Goal: Transaction & Acquisition: Purchase product/service

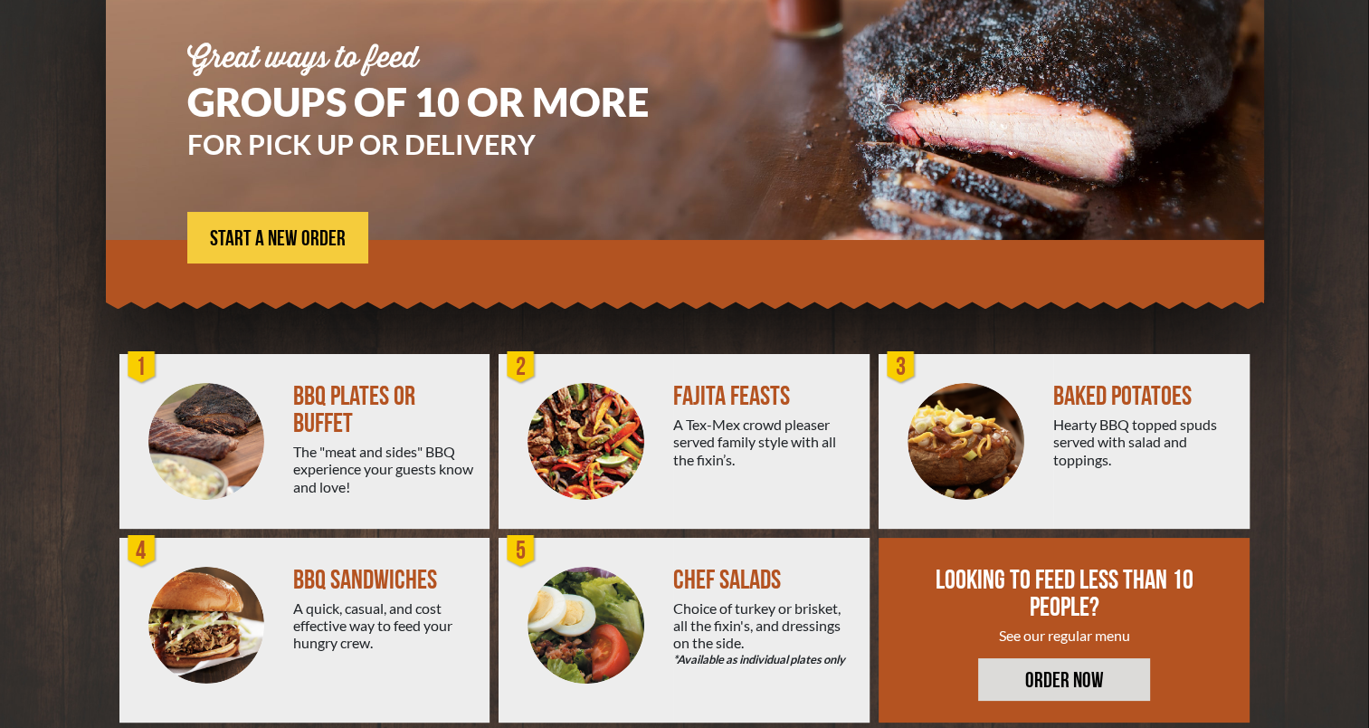
scroll to position [226, 0]
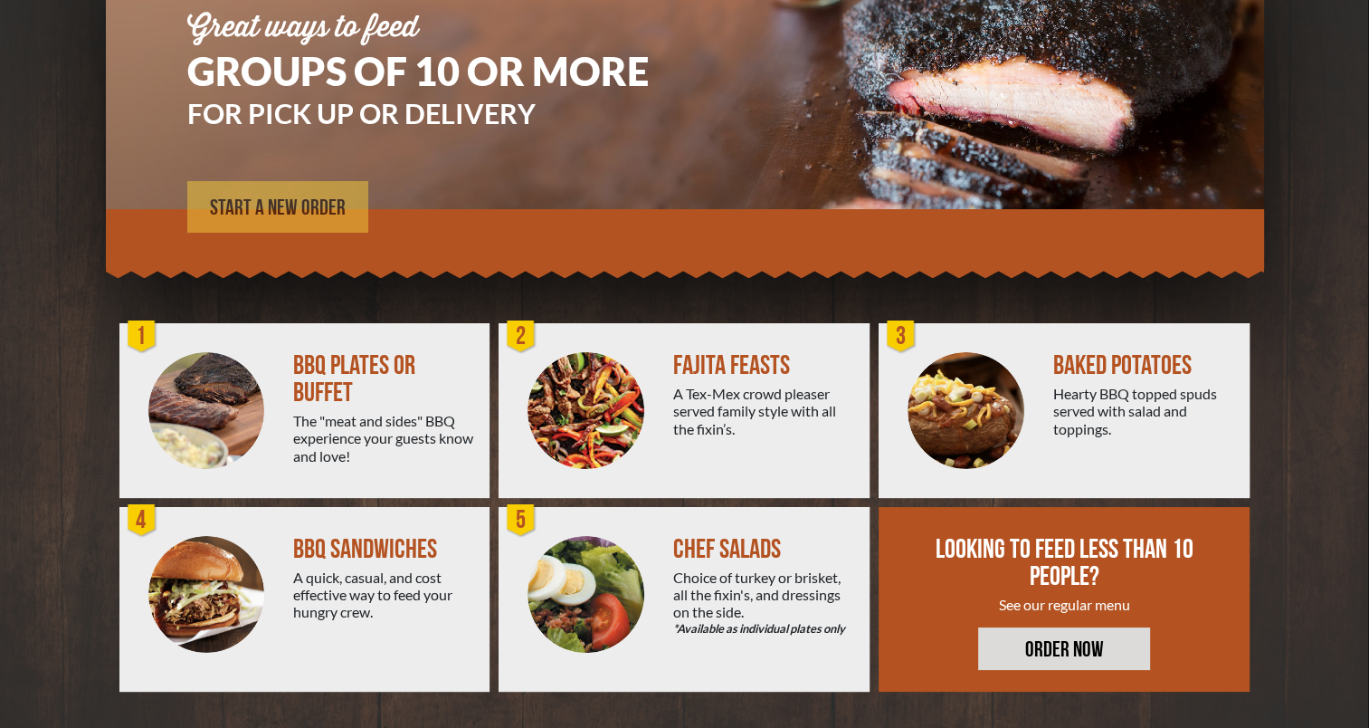
click at [292, 199] on span "START A NEW ORDER" at bounding box center [278, 208] width 136 height 22
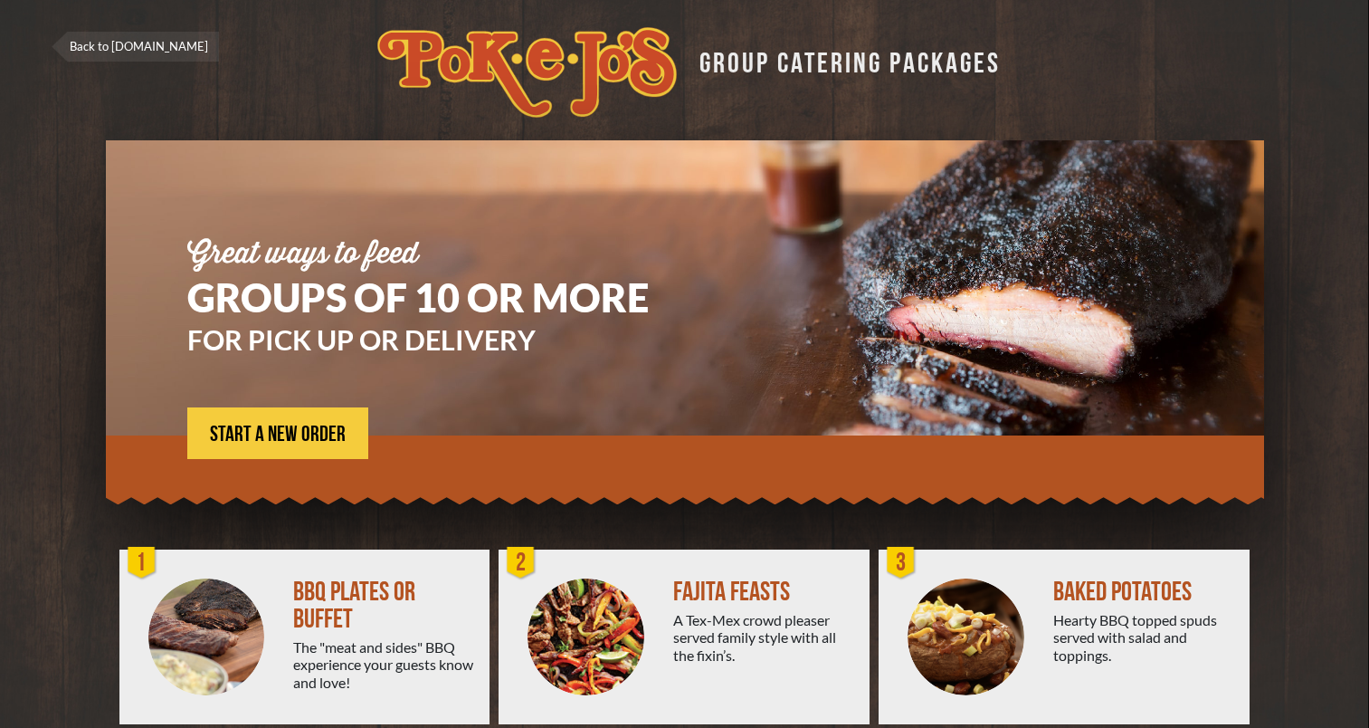
scroll to position [226, 0]
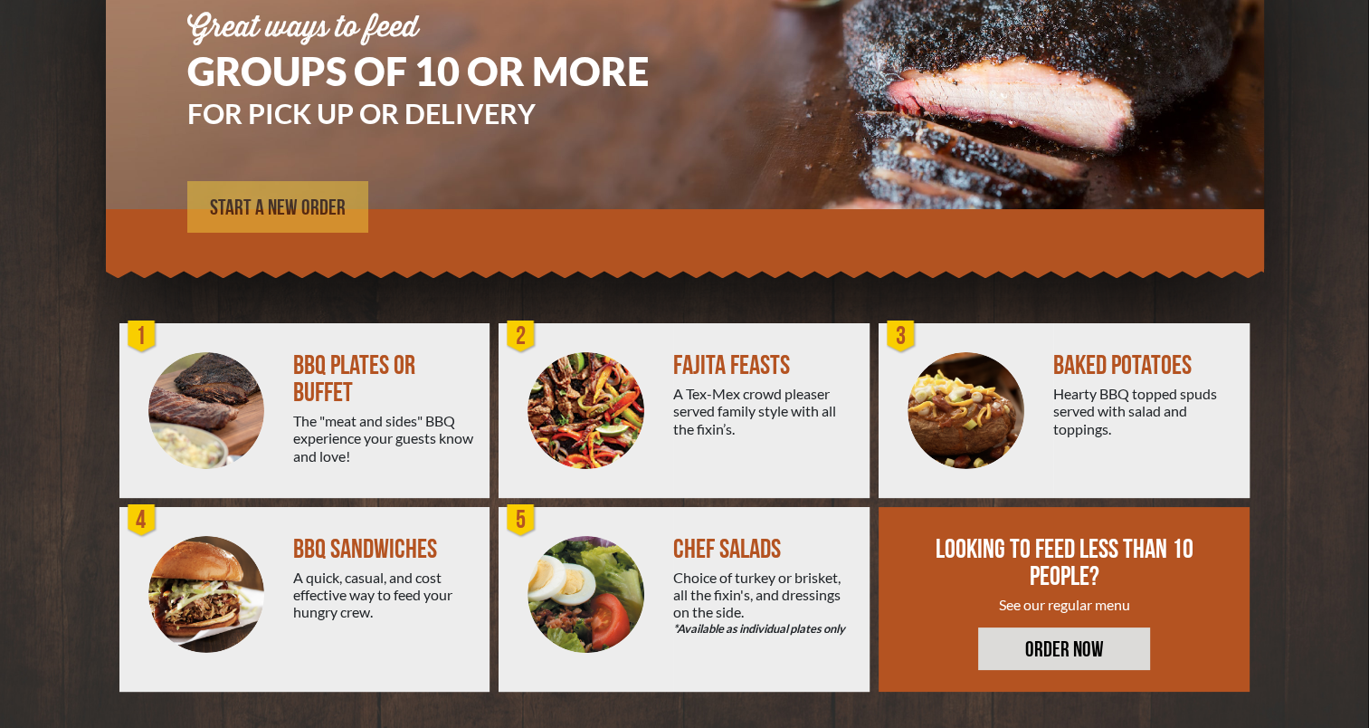
click at [293, 208] on span "START A NEW ORDER" at bounding box center [278, 208] width 136 height 22
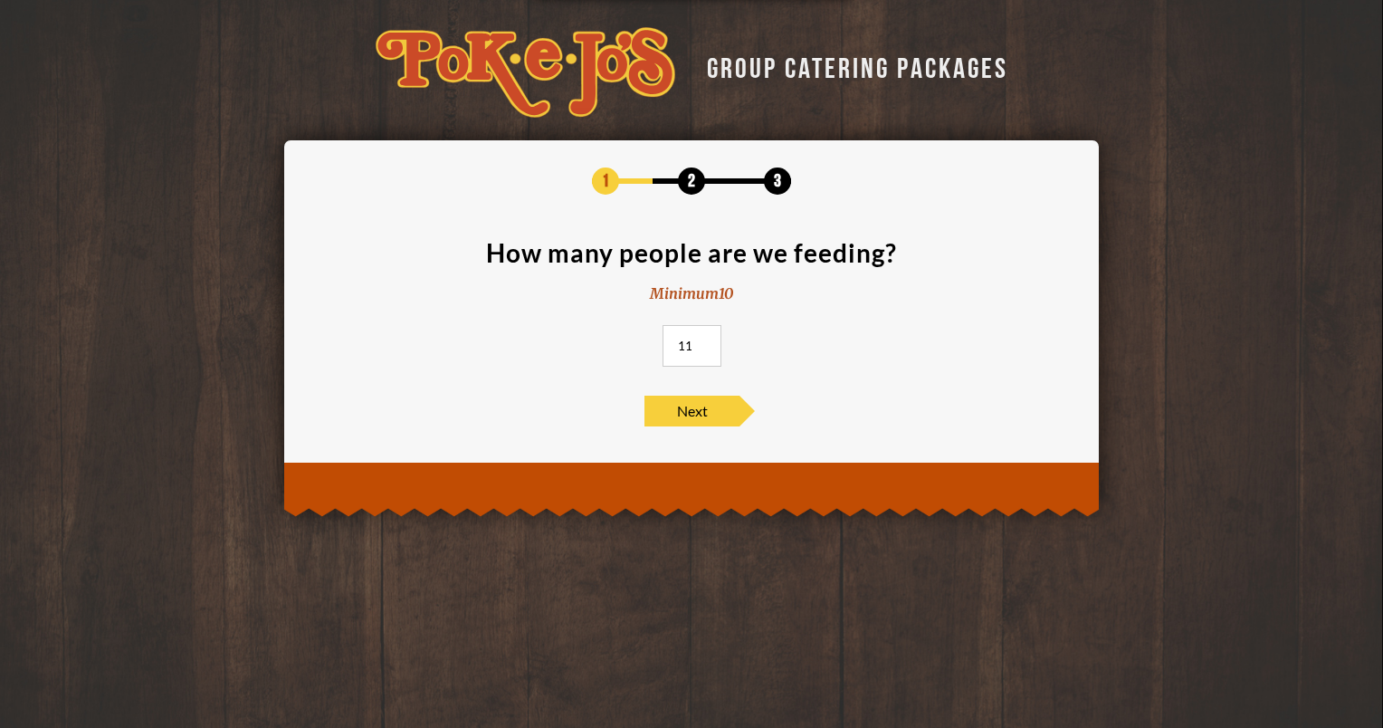
click at [702, 339] on input "11" at bounding box center [691, 346] width 59 height 42
click at [702, 339] on input "12" at bounding box center [691, 346] width 59 height 42
click at [702, 339] on input "13" at bounding box center [691, 346] width 59 height 42
click at [702, 339] on input "14" at bounding box center [691, 346] width 59 height 42
click at [702, 339] on input "15" at bounding box center [691, 346] width 59 height 42
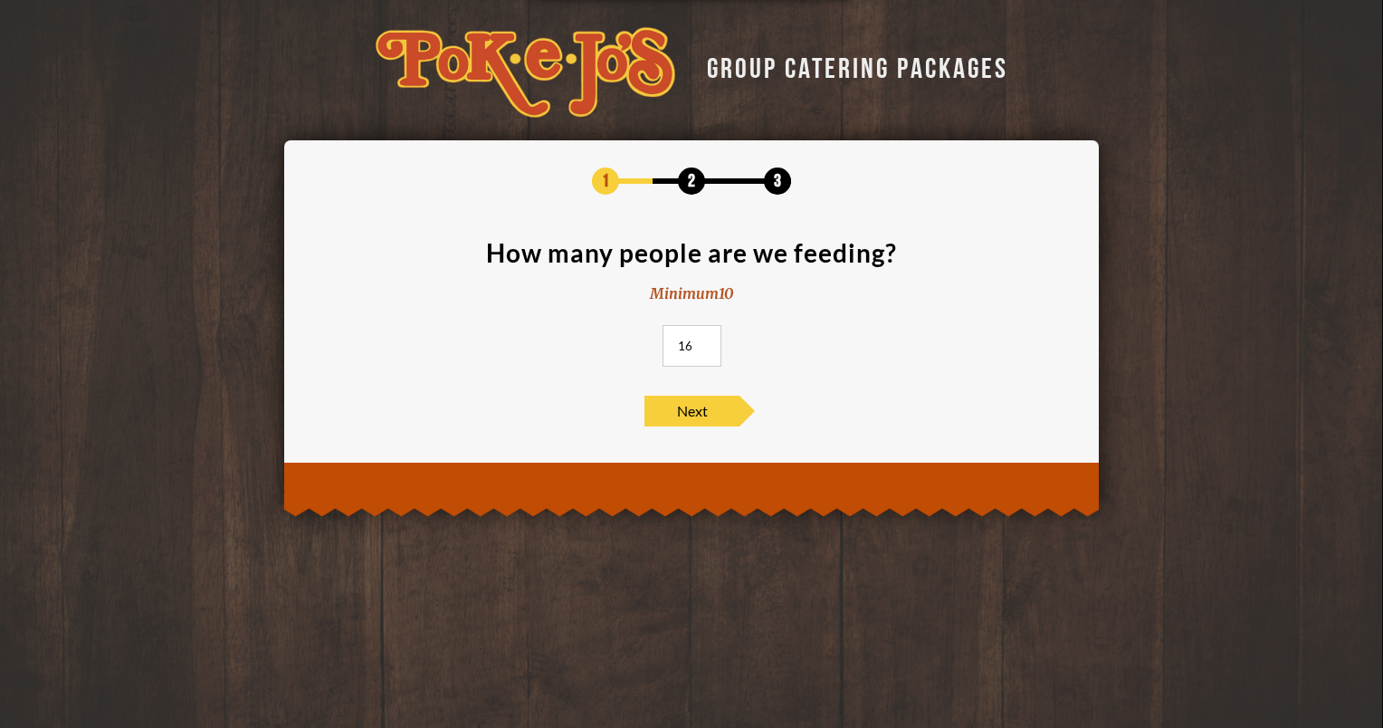
type input "16"
click at [702, 339] on input "16" at bounding box center [691, 346] width 59 height 42
click at [702, 416] on span "Next" at bounding box center [691, 410] width 95 height 31
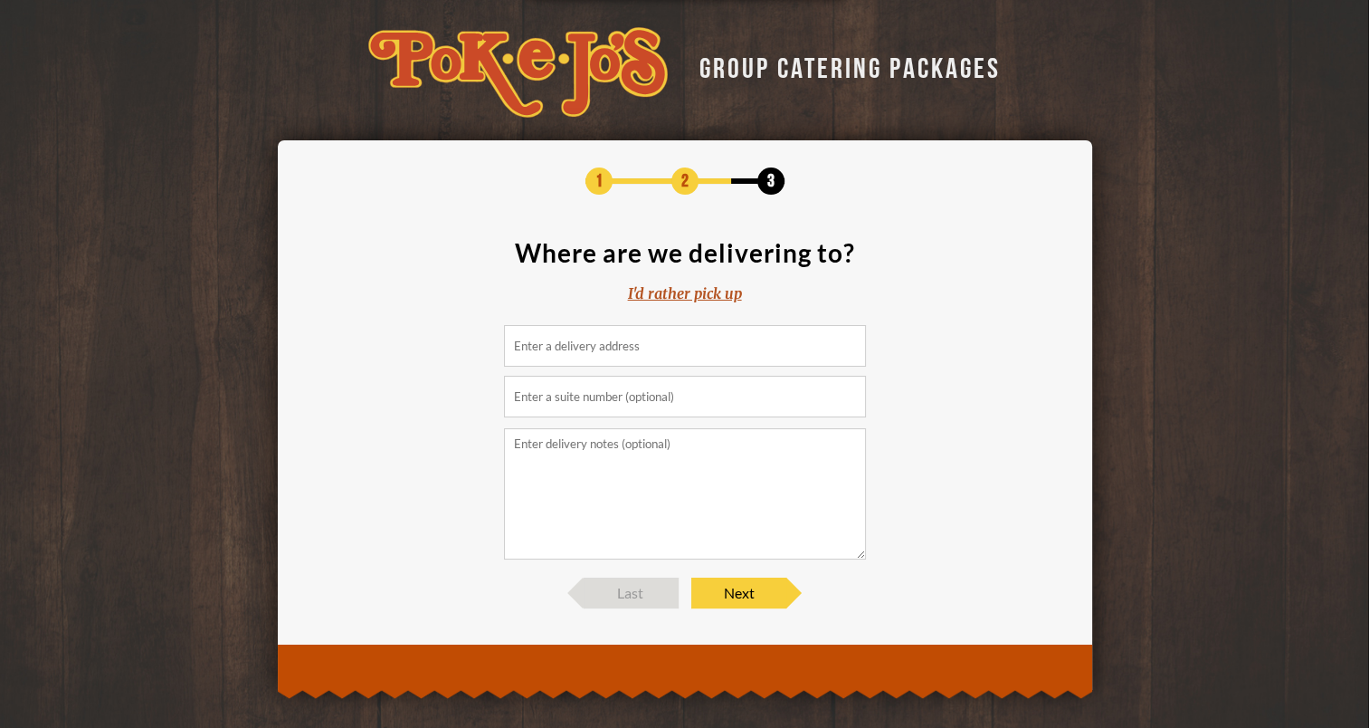
click at [682, 344] on input at bounding box center [685, 346] width 362 height 42
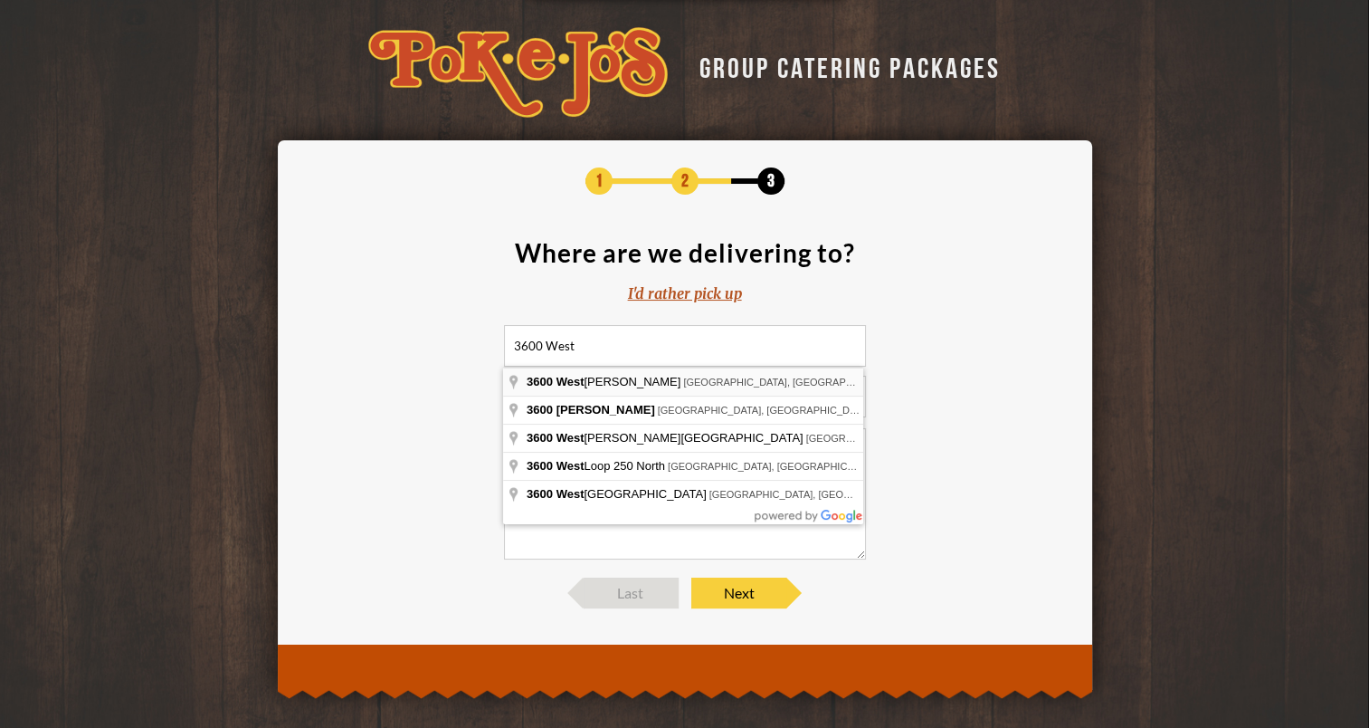
type input "3600 West Parmer Lane, Austin, TX, USA"
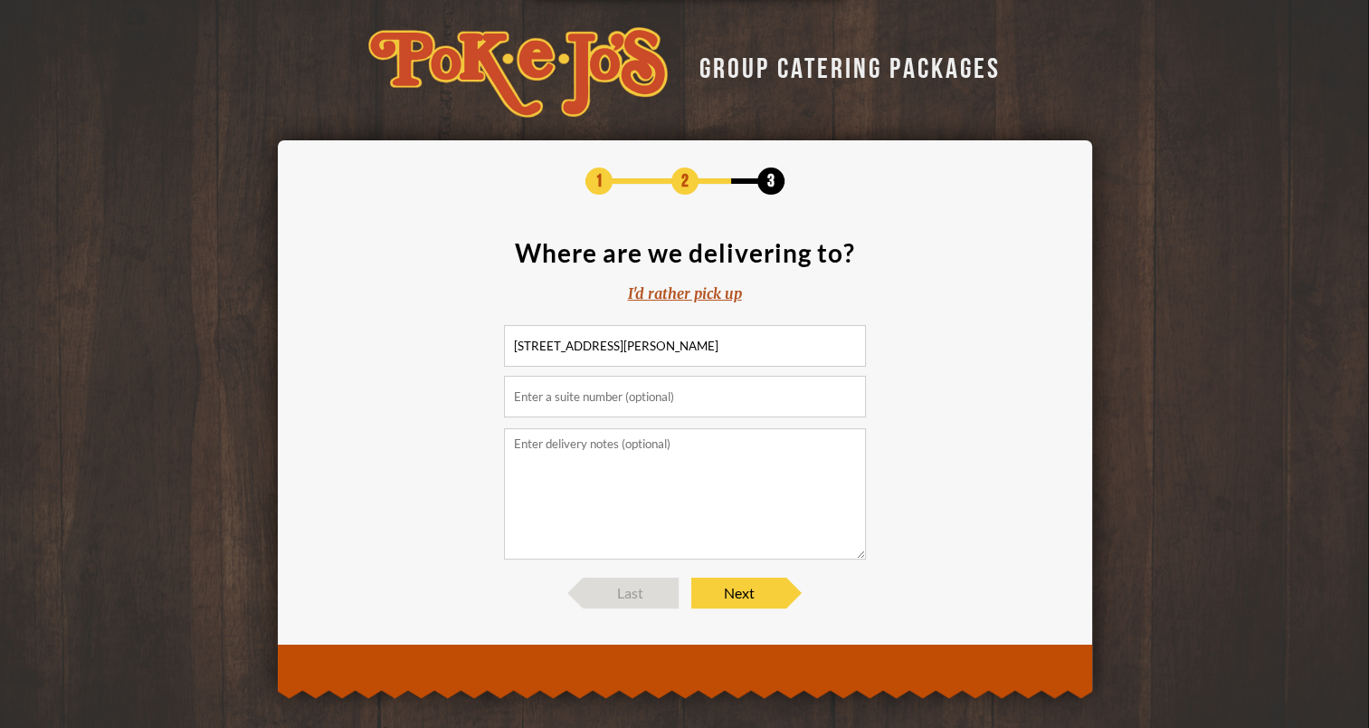
click at [687, 395] on input "text" at bounding box center [685, 397] width 362 height 42
type input "210"
click at [664, 456] on textarea at bounding box center [685, 493] width 362 height 131
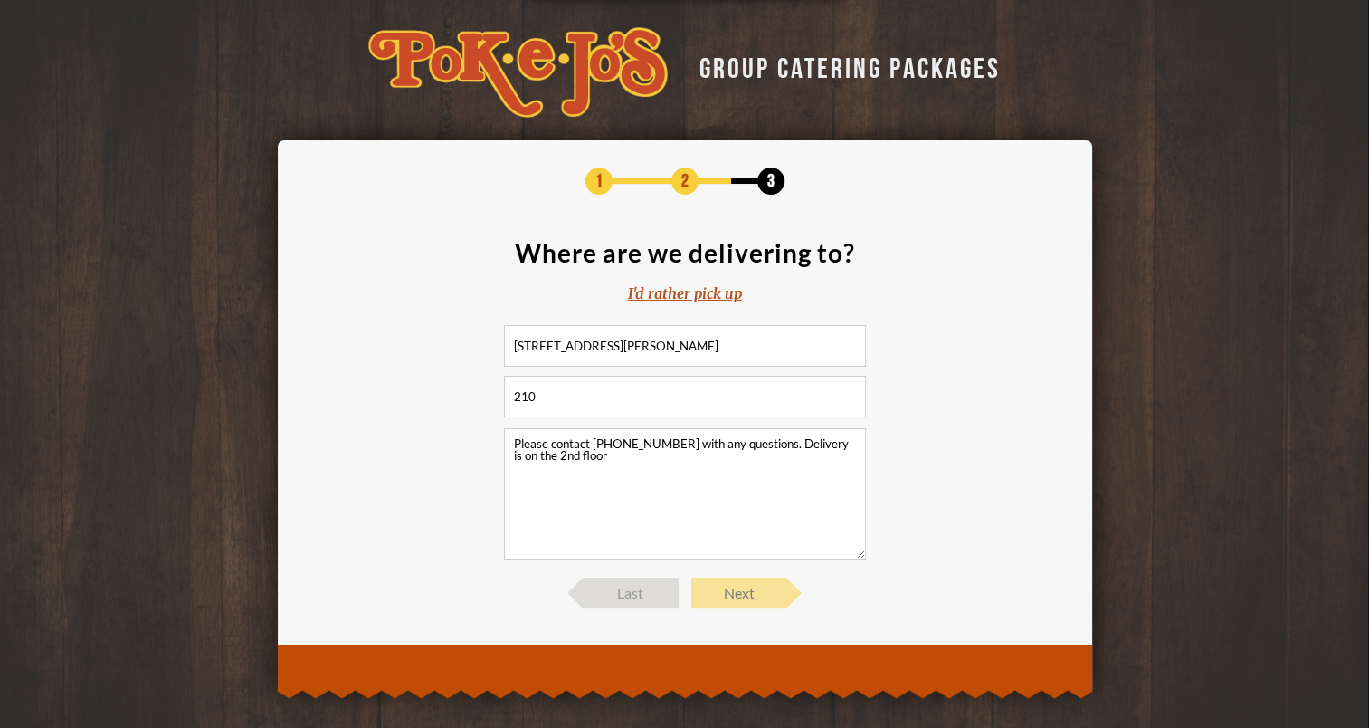
type textarea "Please contact 512-632-1441 with any questions. Delivery is on the 2nd floor"
click at [742, 583] on span "Next" at bounding box center [738, 592] width 95 height 31
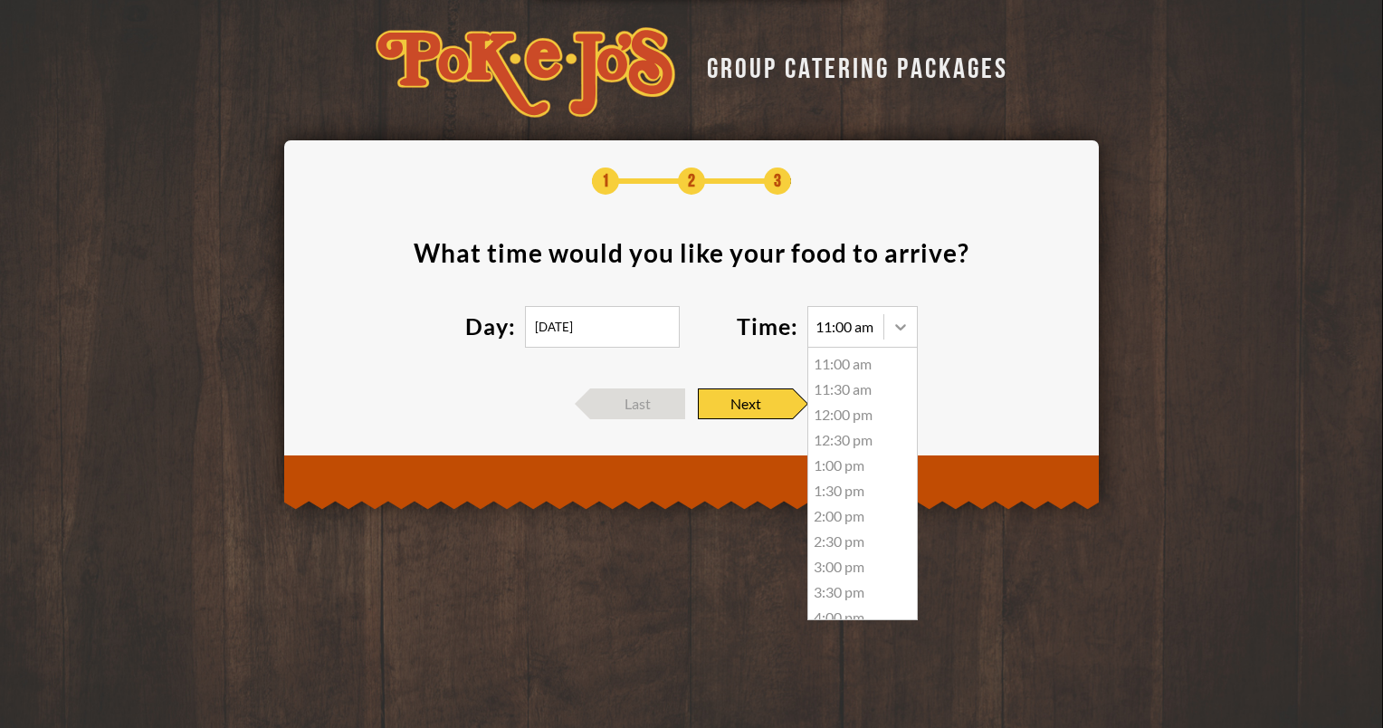
click at [907, 322] on icon at bounding box center [900, 327] width 18 height 18
click at [825, 414] on div "12:00 pm" at bounding box center [862, 414] width 109 height 25
click at [901, 328] on icon at bounding box center [900, 327] width 11 height 6
click at [848, 387] on div "11:30 am" at bounding box center [862, 388] width 109 height 25
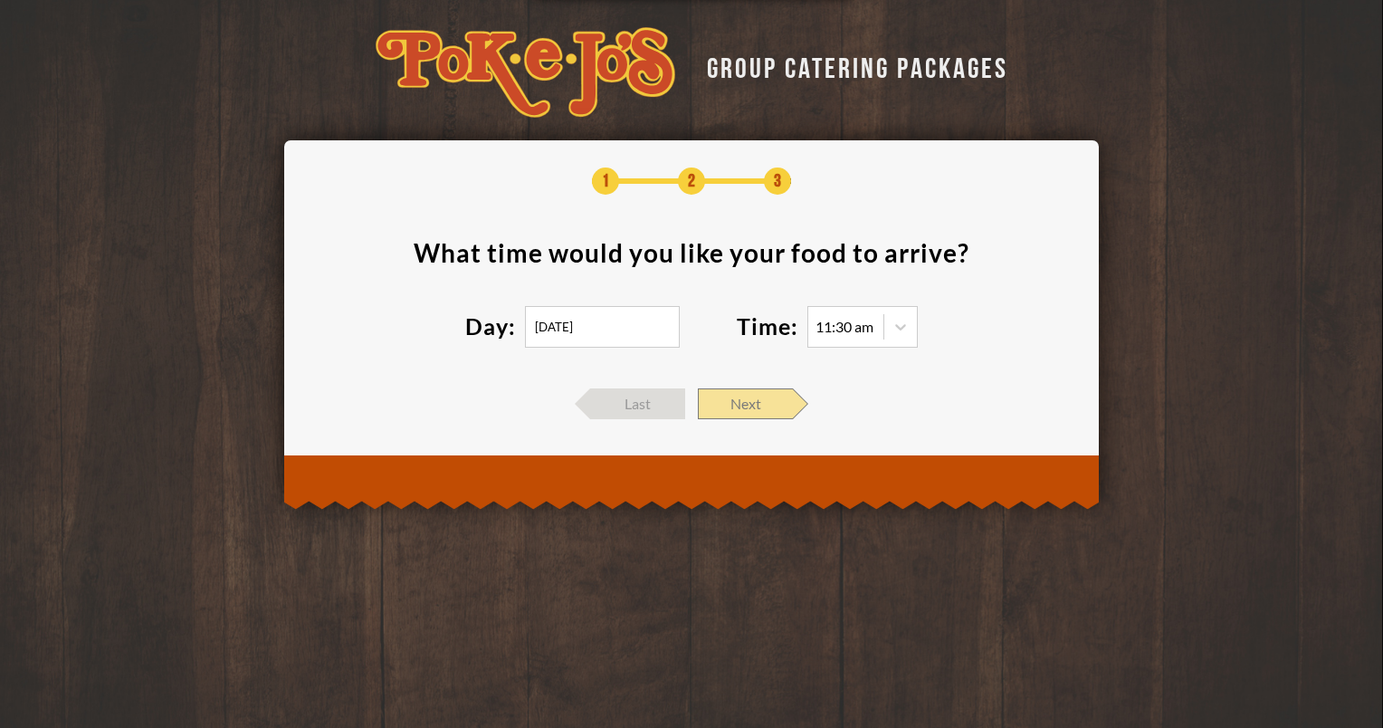
click at [753, 410] on span "Next" at bounding box center [745, 403] width 95 height 31
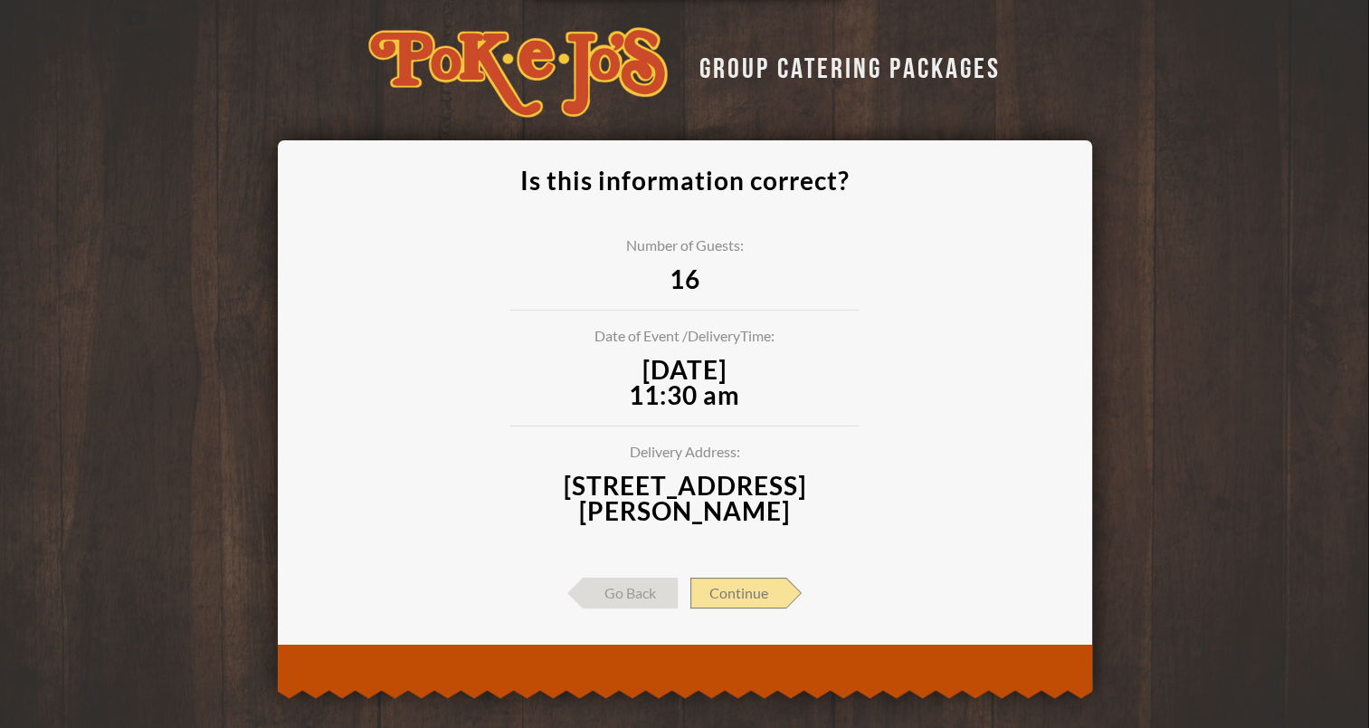
click at [748, 586] on span "Continue" at bounding box center [739, 592] width 96 height 31
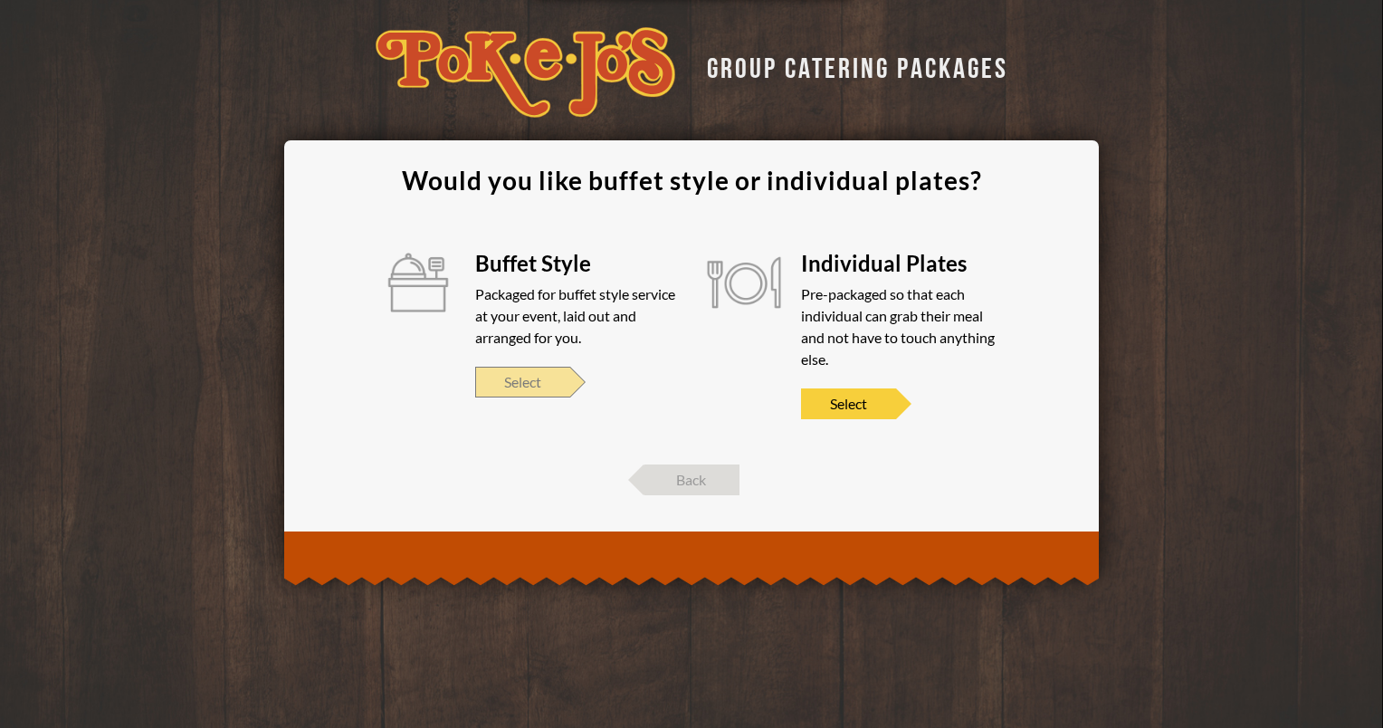
click at [534, 380] on span "Select" at bounding box center [522, 382] width 95 height 31
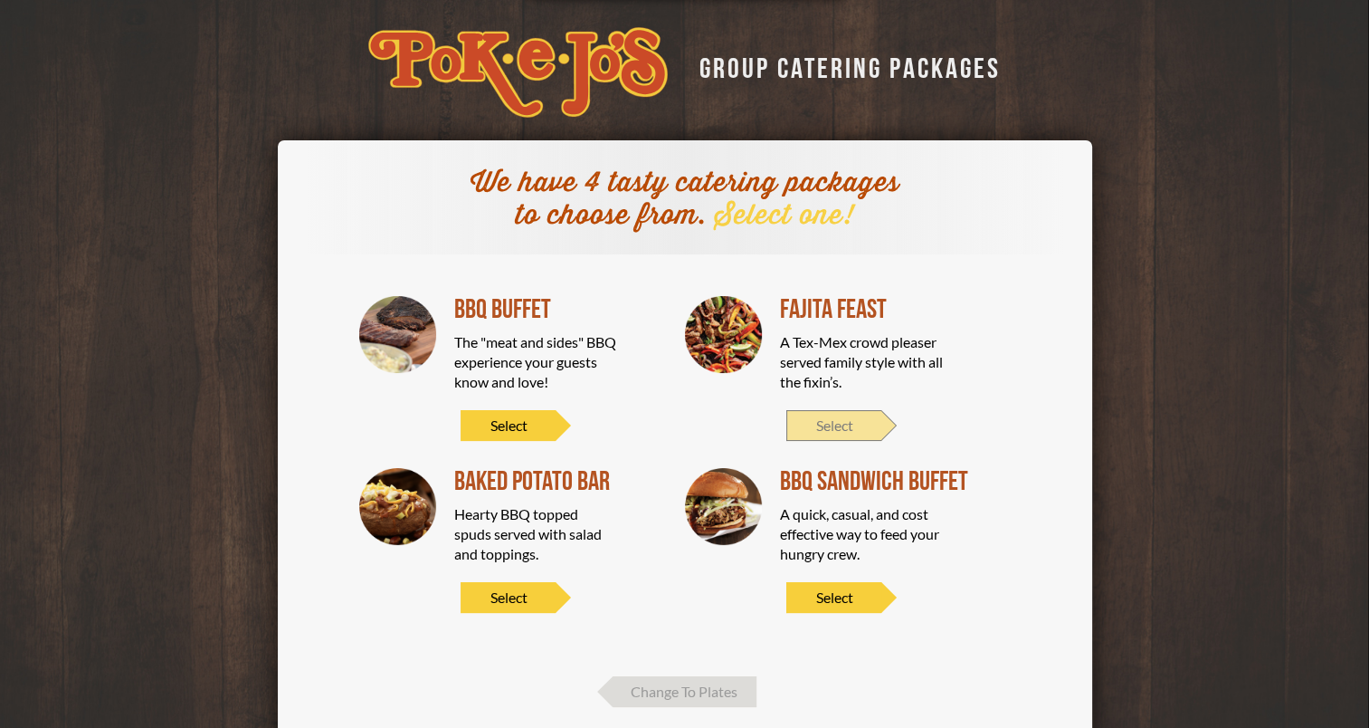
click at [843, 425] on span "Select" at bounding box center [833, 425] width 95 height 31
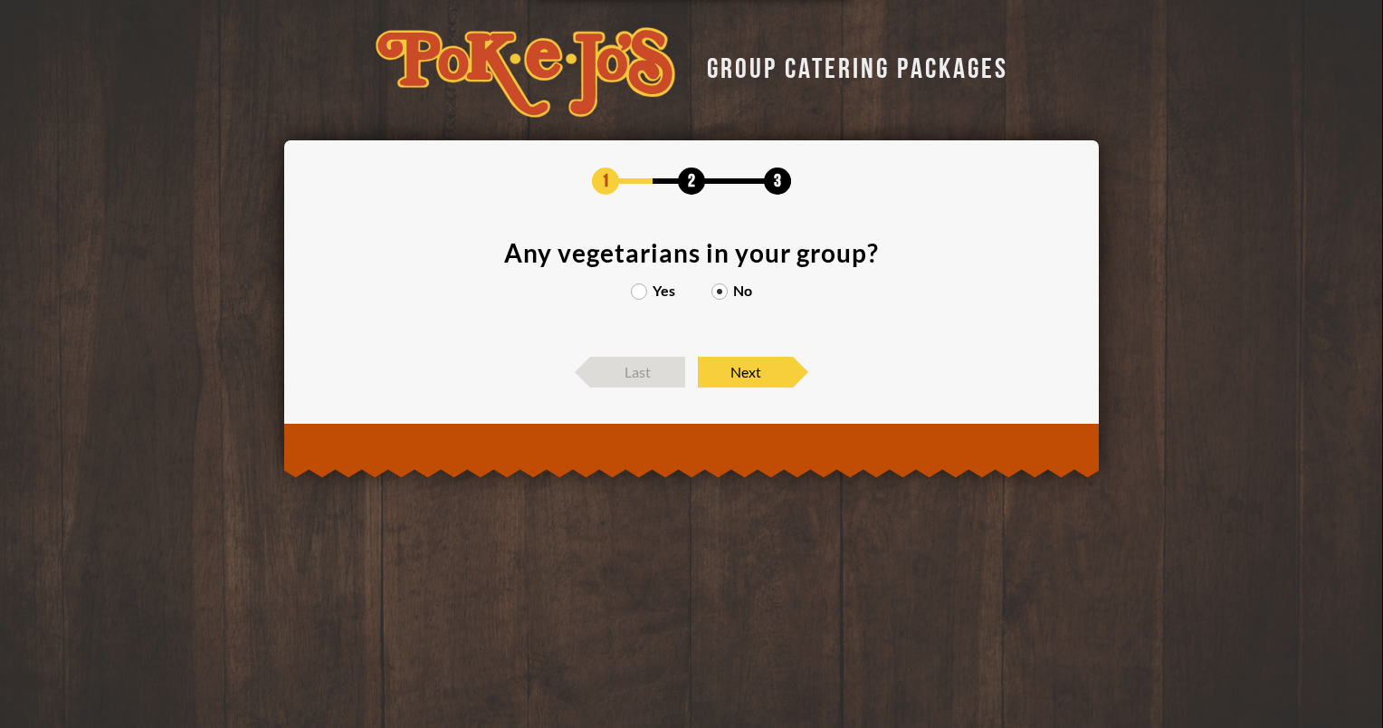
click at [638, 287] on label "Yes" at bounding box center [653, 290] width 44 height 14
click at [0, 0] on input "Yes" at bounding box center [0, 0] width 0 height 0
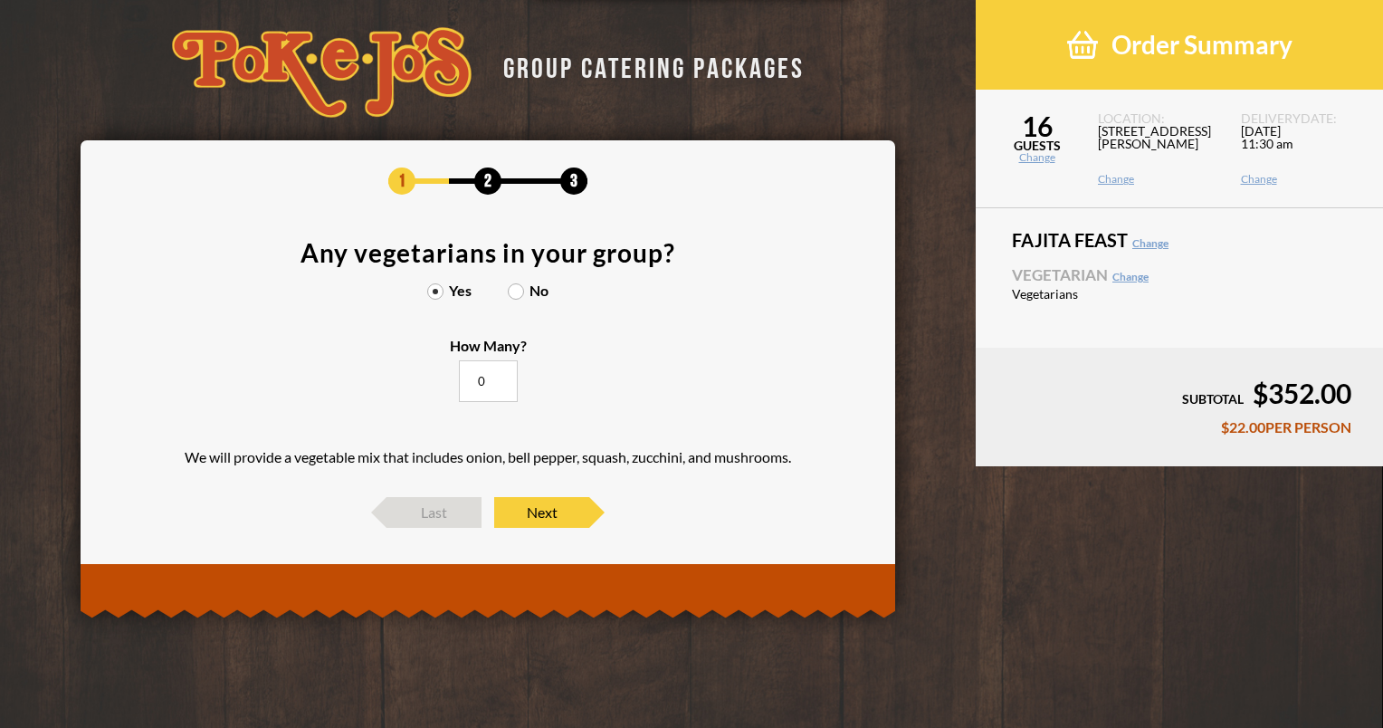
click at [514, 293] on label "No" at bounding box center [528, 290] width 41 height 14
click at [0, 0] on input "No" at bounding box center [0, 0] width 0 height 0
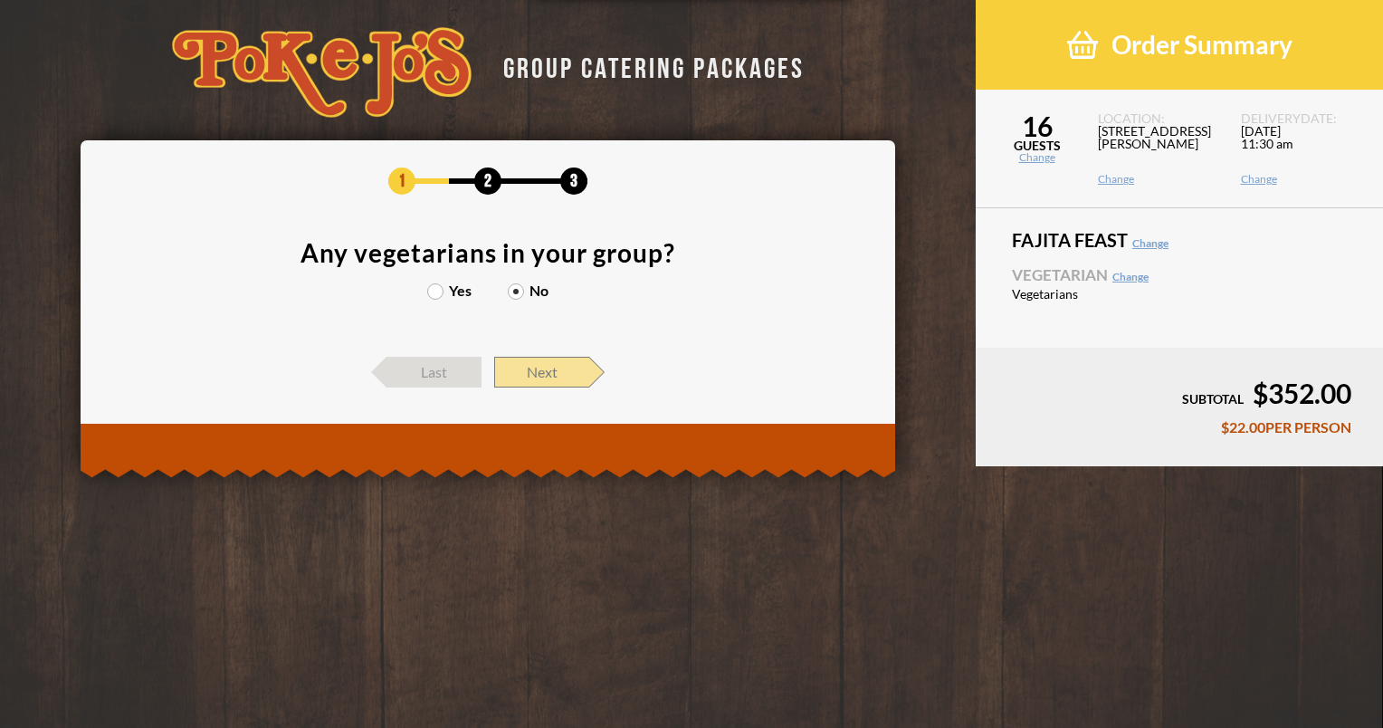
click at [552, 376] on span "Next" at bounding box center [541, 372] width 95 height 31
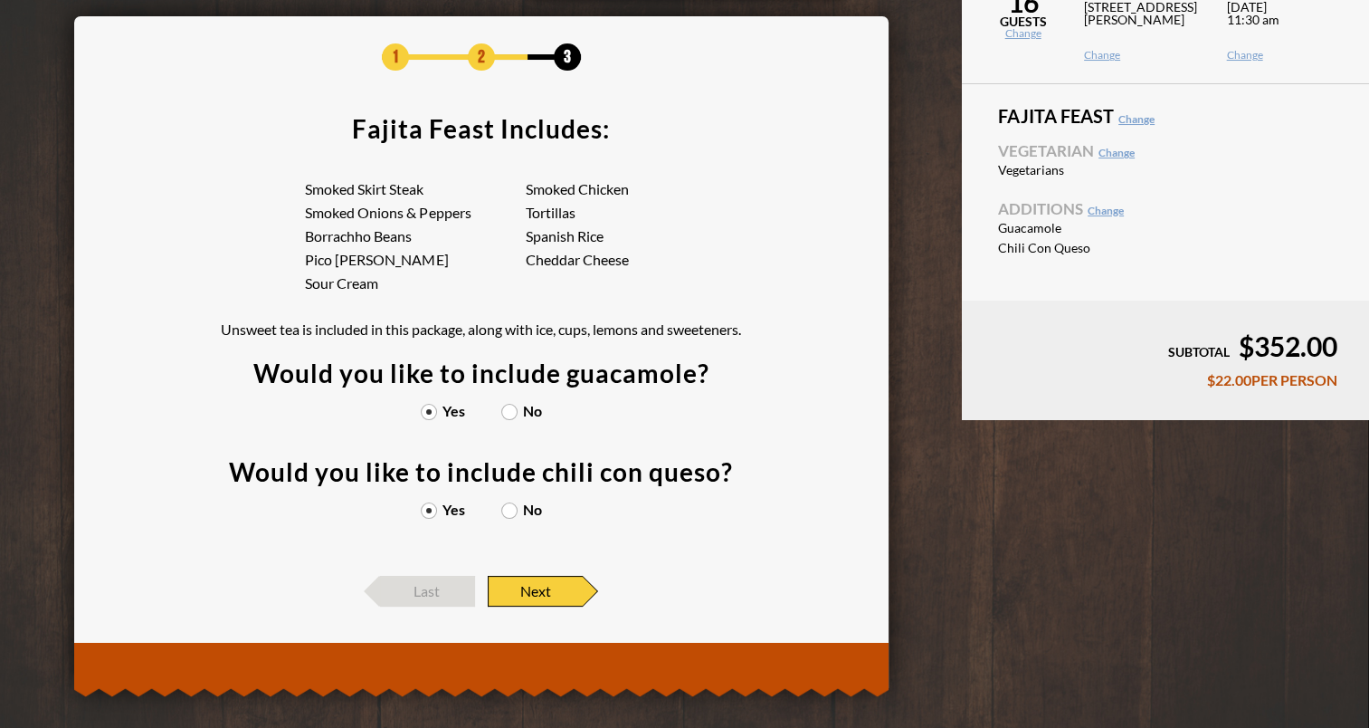
scroll to position [138, 0]
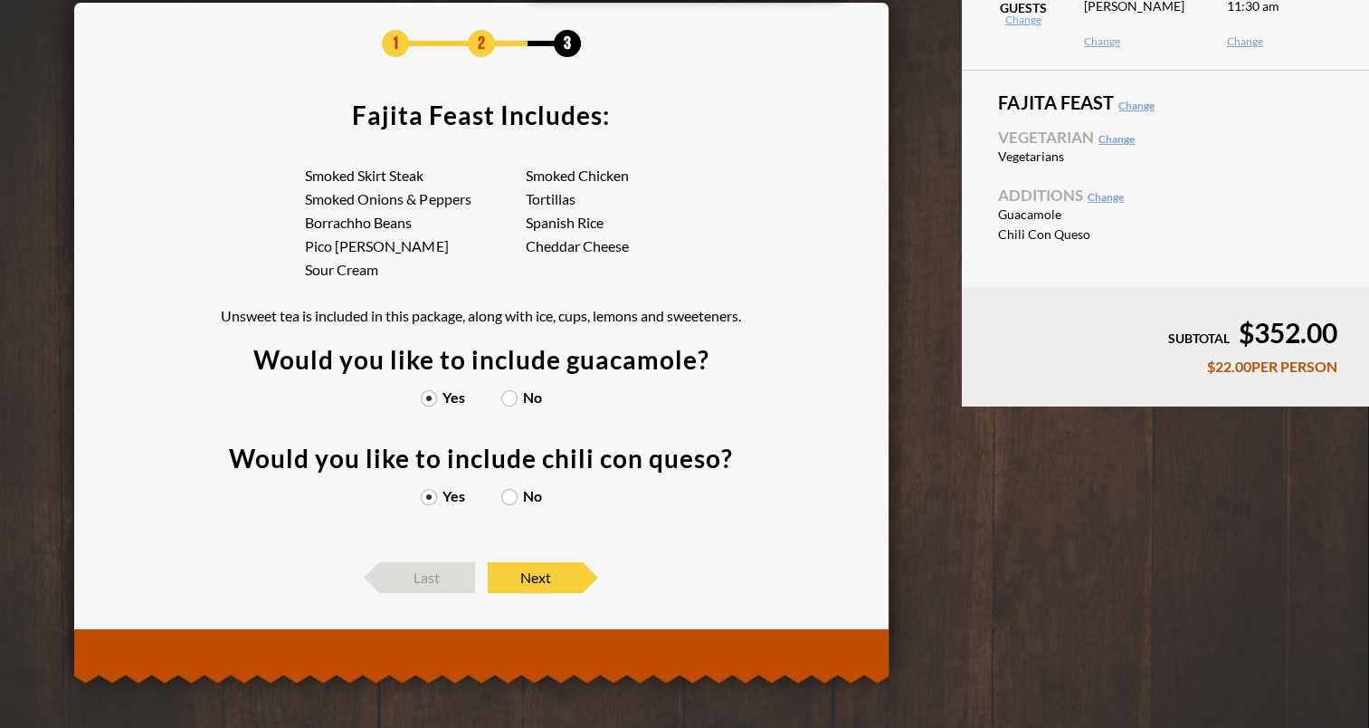
click at [506, 397] on label "No" at bounding box center [521, 397] width 41 height 14
click at [0, 0] on input "No" at bounding box center [0, 0] width 0 height 0
click at [506, 500] on label "No" at bounding box center [521, 496] width 41 height 14
click at [0, 0] on input "No" at bounding box center [0, 0] width 0 height 0
click at [429, 394] on label "Yes" at bounding box center [443, 397] width 44 height 14
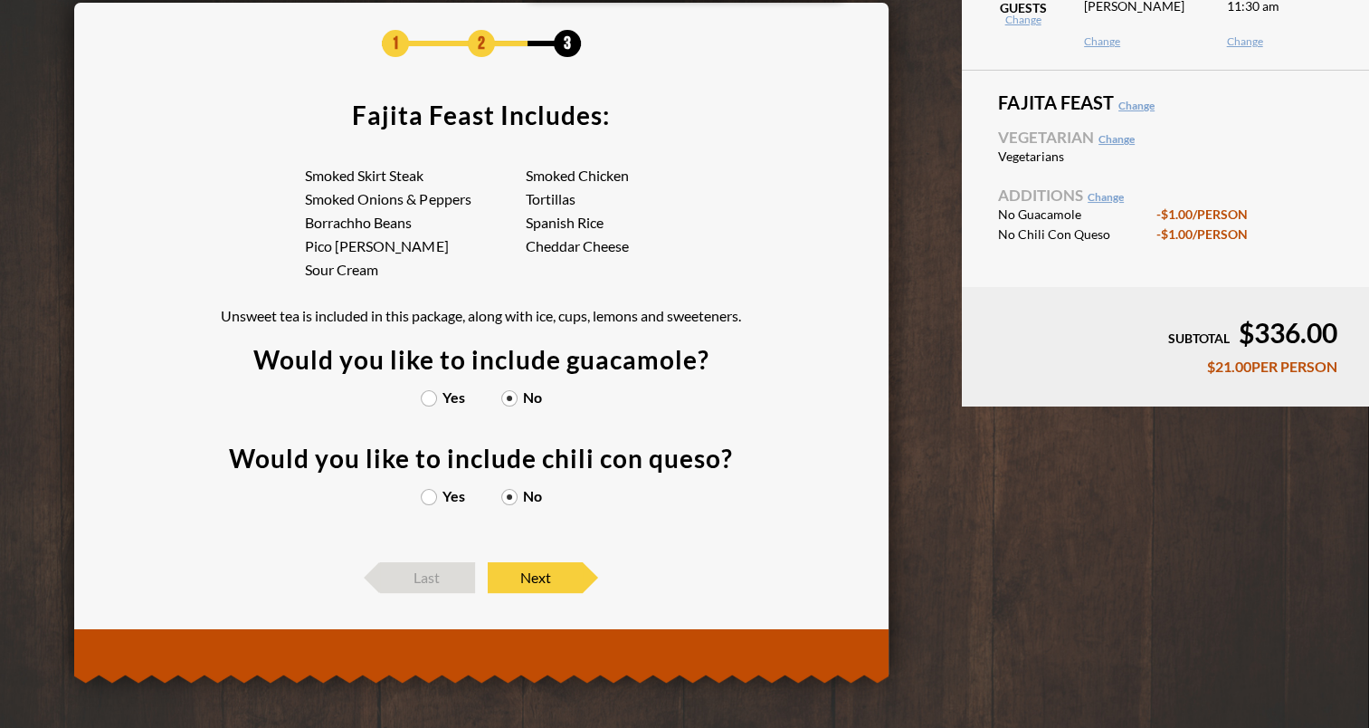
click at [0, 0] on input "Yes" at bounding box center [0, 0] width 0 height 0
click at [506, 395] on label "No" at bounding box center [521, 397] width 41 height 14
click at [0, 0] on input "No" at bounding box center [0, 0] width 0 height 0
click at [427, 398] on label "Yes" at bounding box center [443, 397] width 44 height 14
click at [0, 0] on input "Yes" at bounding box center [0, 0] width 0 height 0
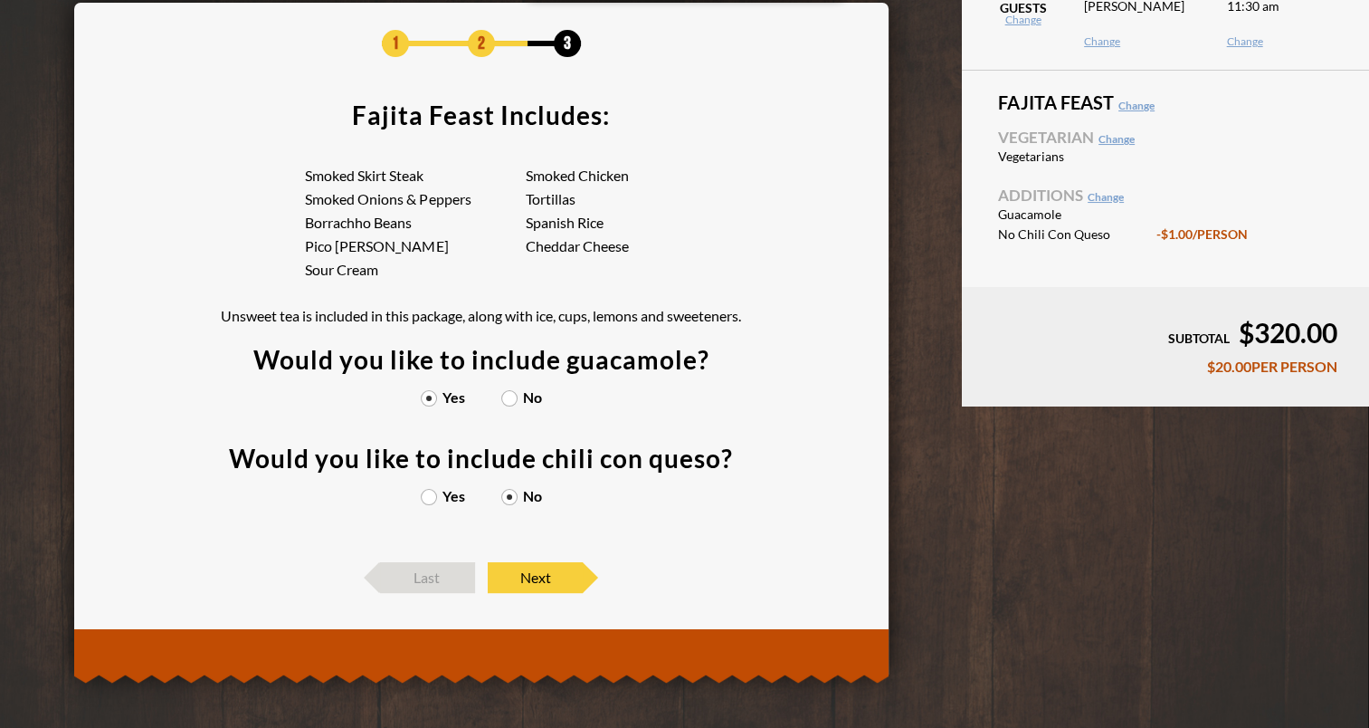
click at [510, 396] on label "No" at bounding box center [521, 397] width 41 height 14
click at [0, 0] on input "No" at bounding box center [0, 0] width 0 height 0
click at [428, 400] on label "Yes" at bounding box center [443, 397] width 44 height 14
click at [0, 0] on input "Yes" at bounding box center [0, 0] width 0 height 0
click at [522, 577] on span "Next" at bounding box center [535, 577] width 95 height 31
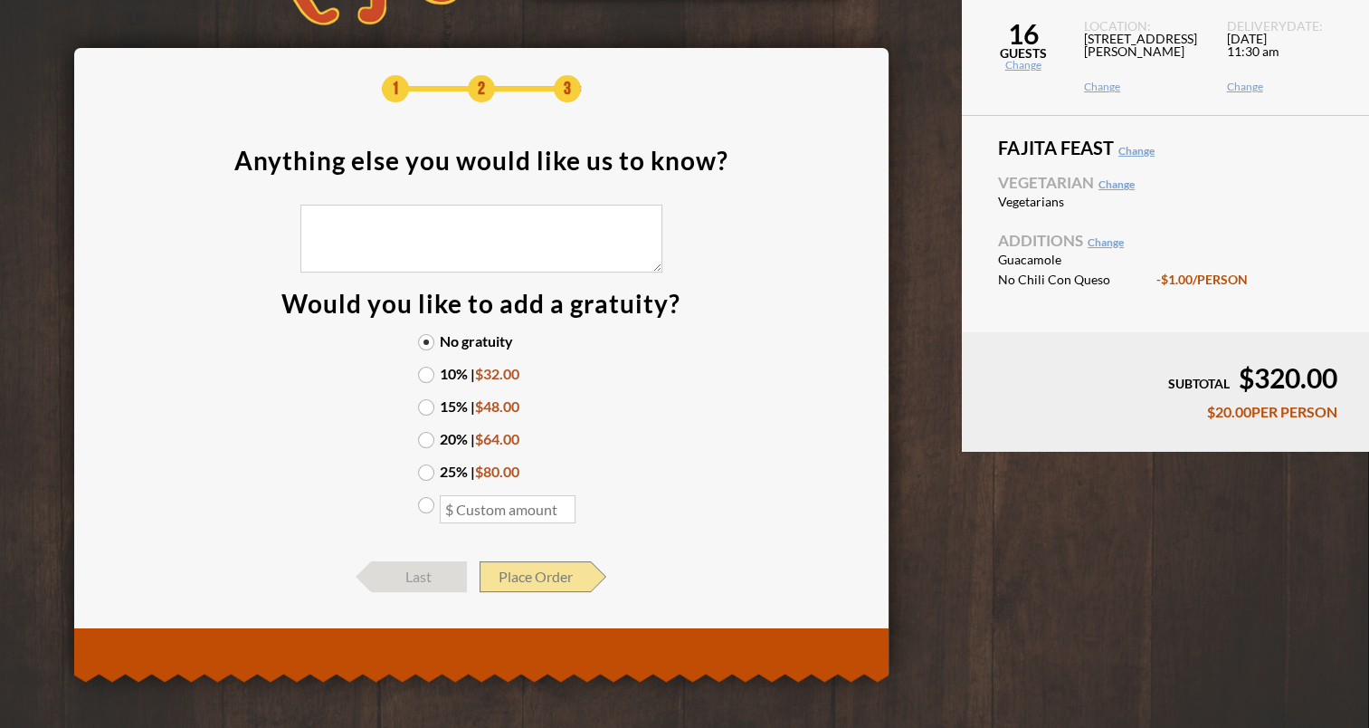
scroll to position [90, 0]
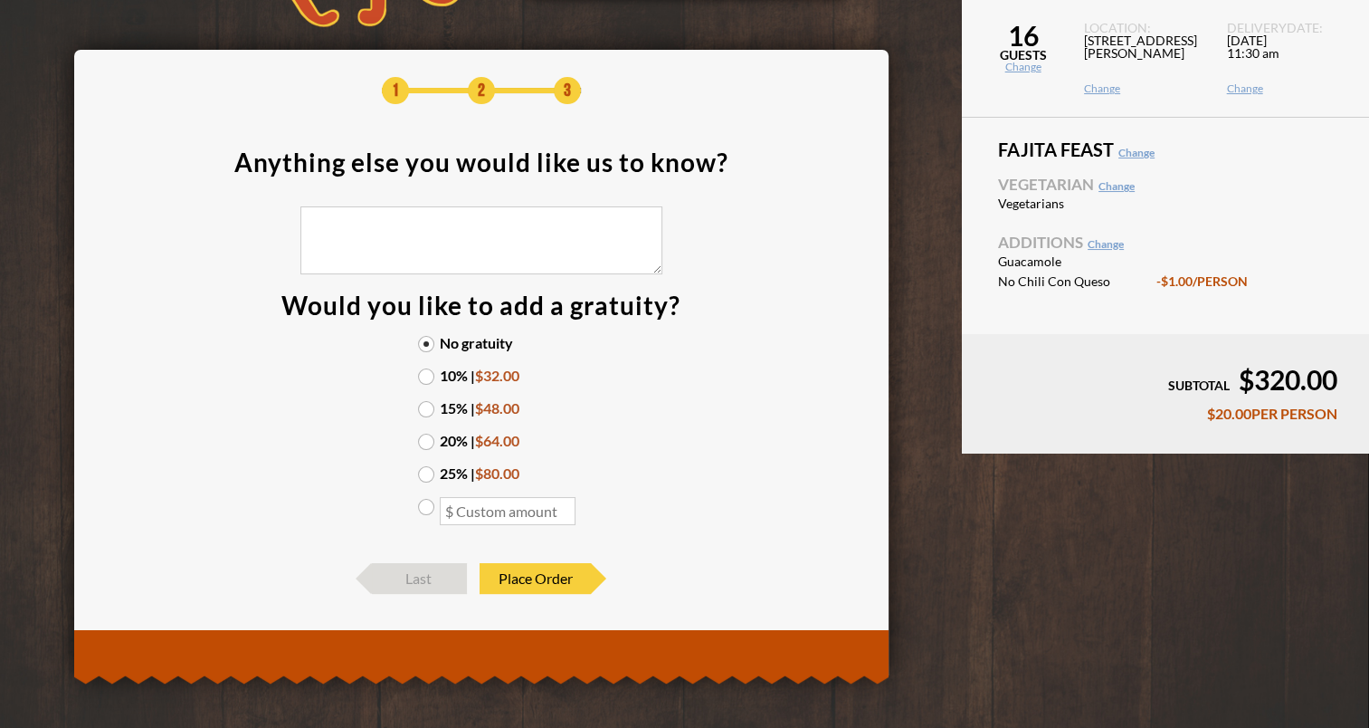
click at [423, 404] on label "15% | $48.00" at bounding box center [481, 408] width 127 height 14
click at [0, 0] on input "15% | $48.00" at bounding box center [0, 0] width 0 height 0
click at [557, 568] on span "Place Order" at bounding box center [535, 578] width 111 height 31
click at [539, 582] on span "Place Order" at bounding box center [535, 578] width 111 height 31
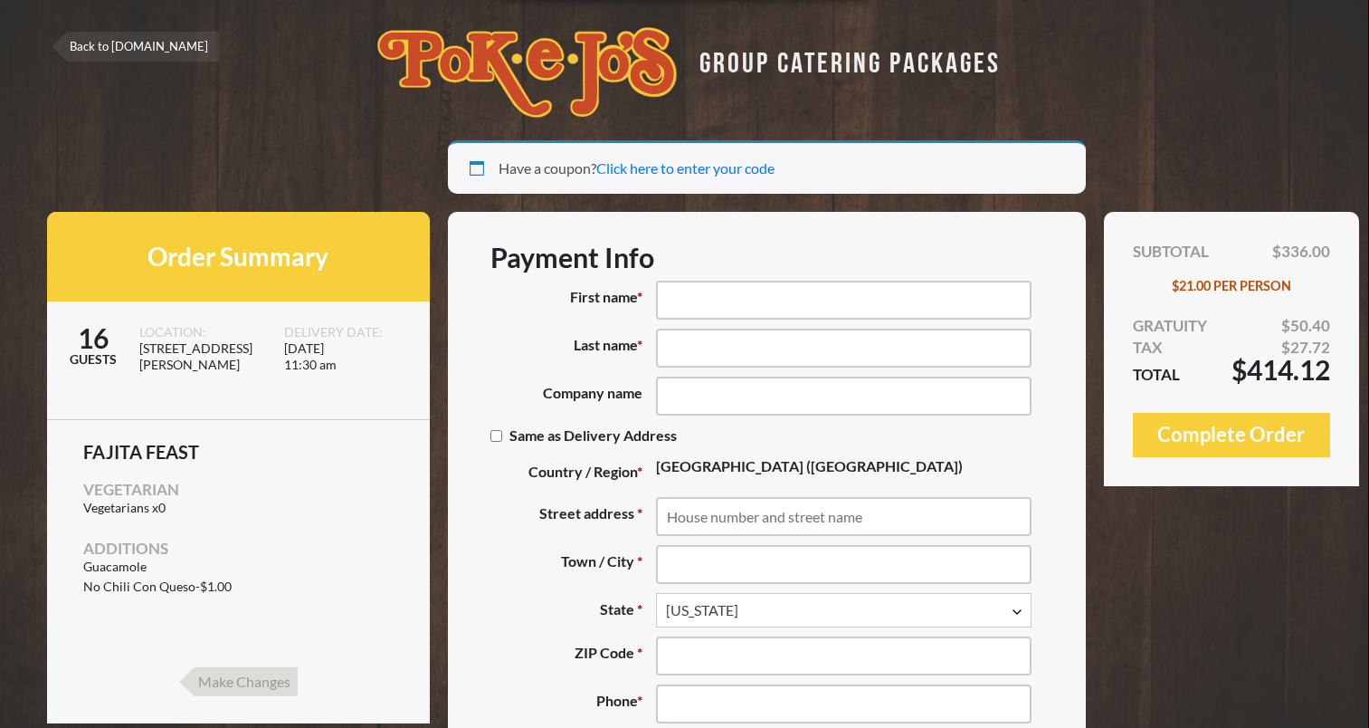
select select "[GEOGRAPHIC_DATA]"
click at [235, 684] on input "Make Changes" at bounding box center [238, 681] width 119 height 29
select select "[GEOGRAPHIC_DATA]"
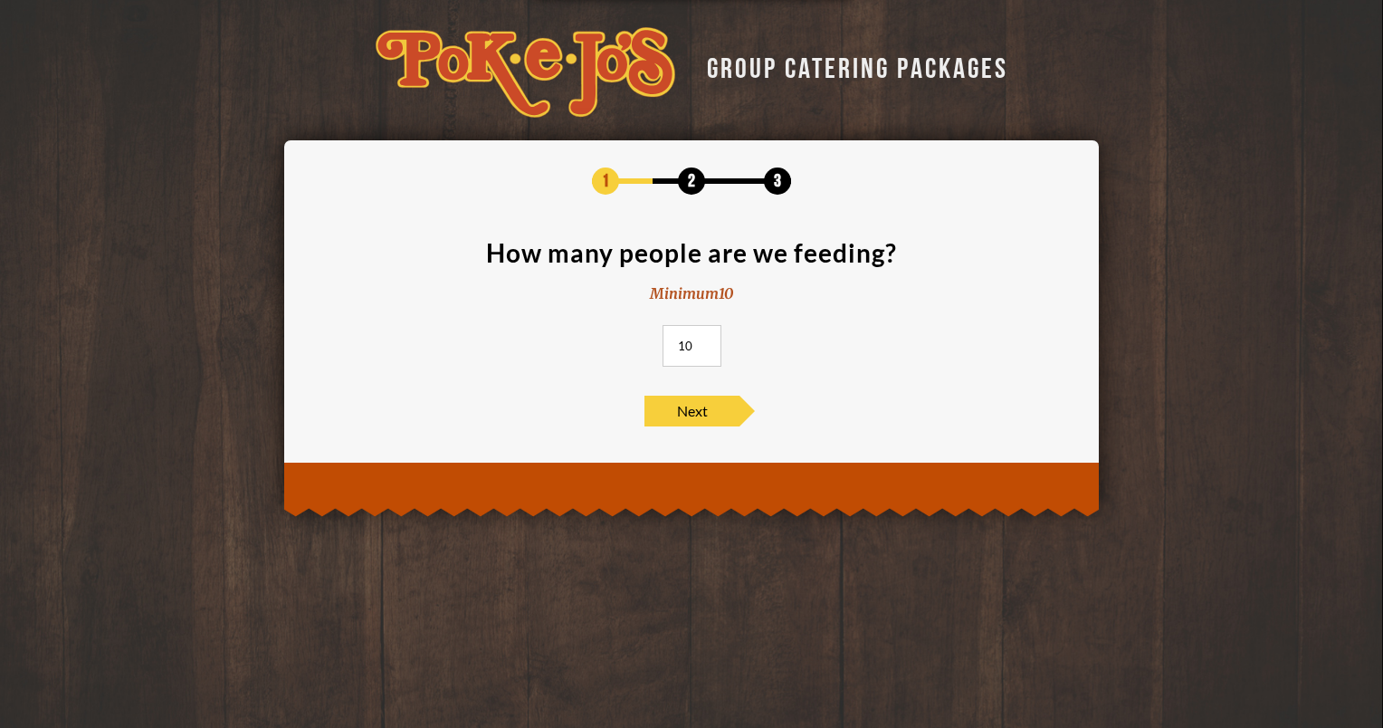
click at [691, 332] on input "10" at bounding box center [691, 346] width 59 height 42
type input "16"
click at [696, 409] on span "Next" at bounding box center [691, 410] width 95 height 31
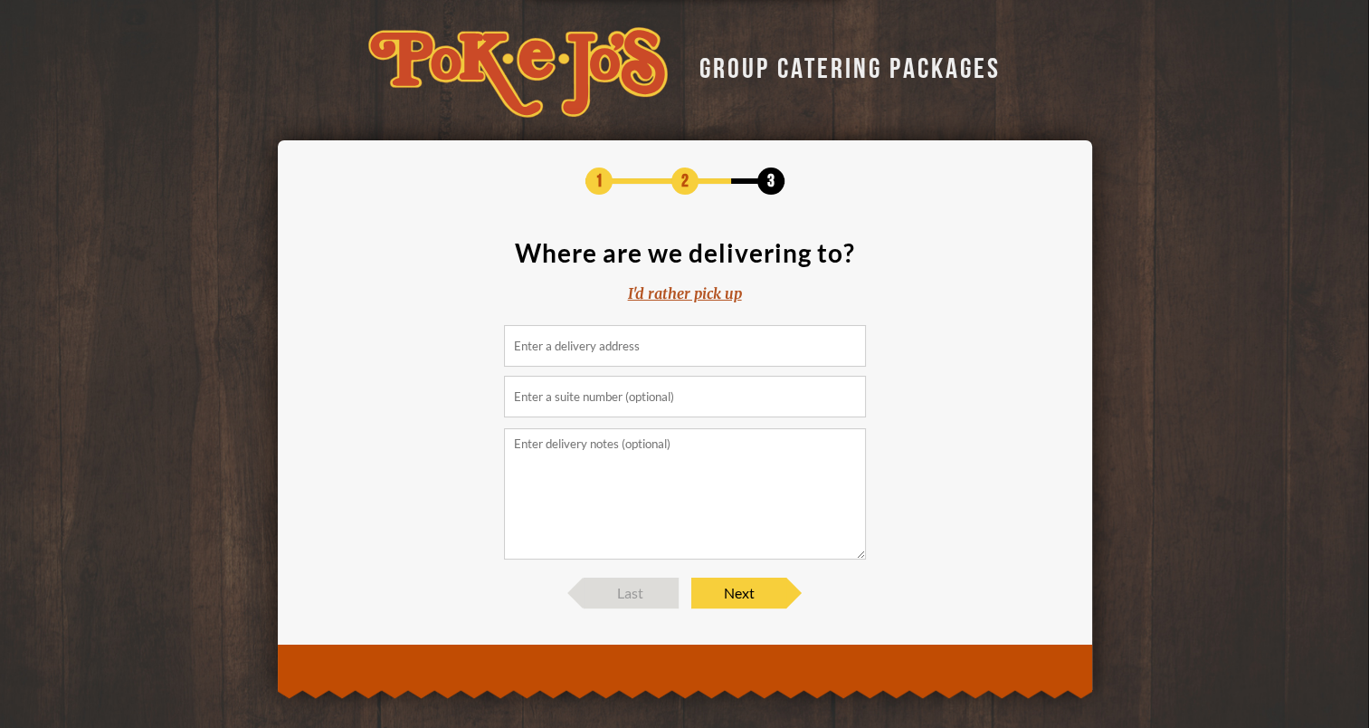
click at [600, 333] on input at bounding box center [685, 346] width 362 height 42
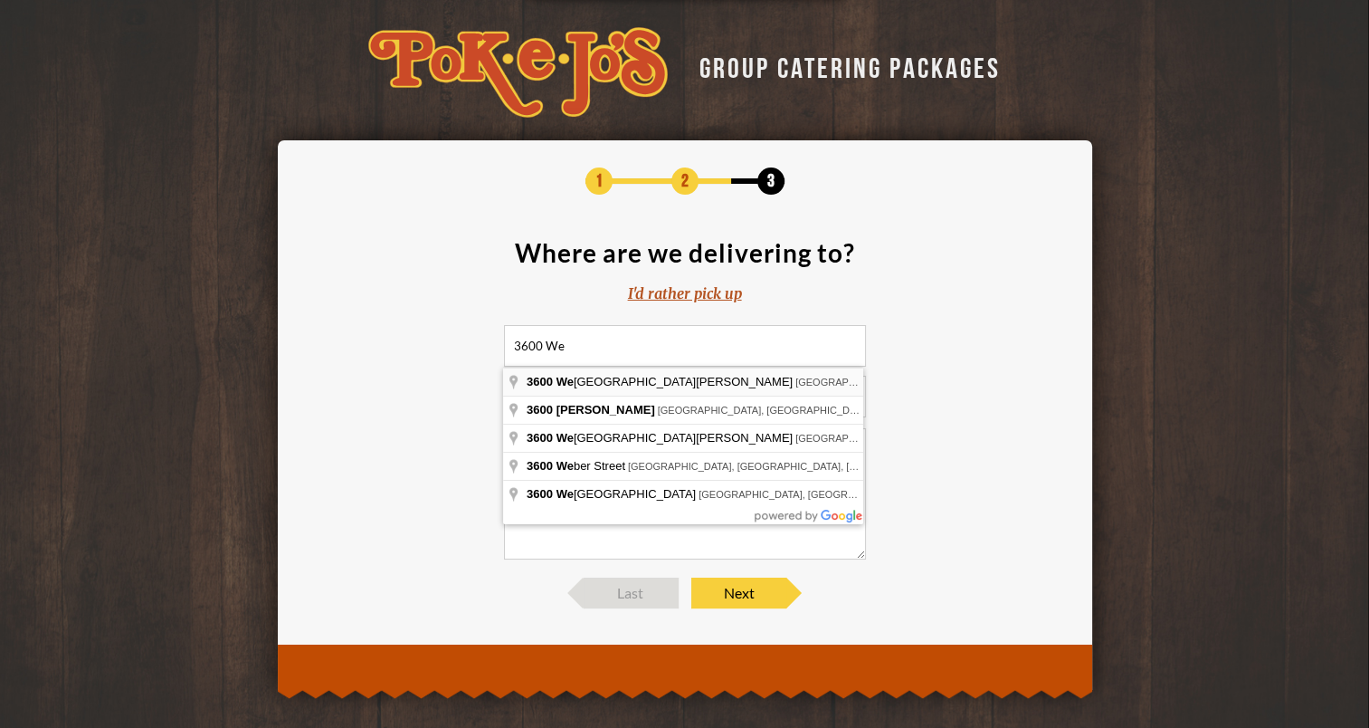
type input "3600 West Parmer Lane, Austin, TX, USA"
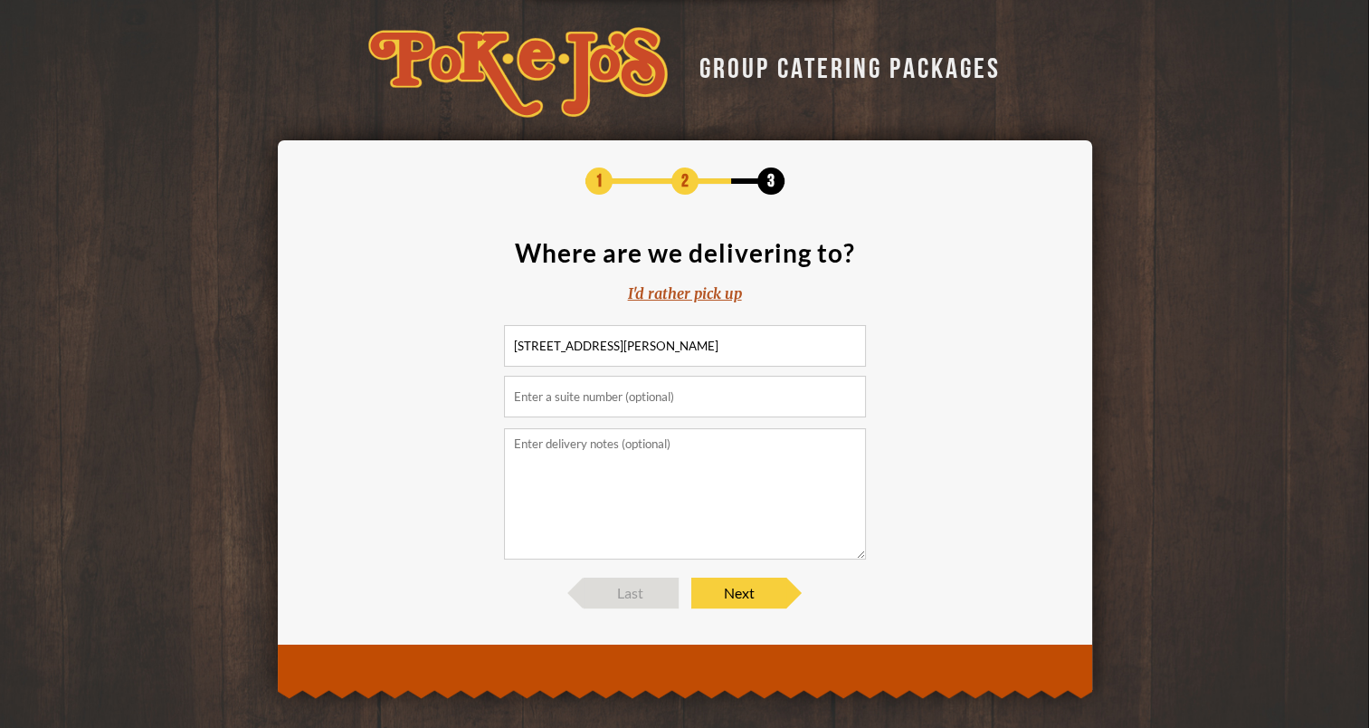
click at [622, 394] on input "text" at bounding box center [685, 397] width 362 height 42
type input "210"
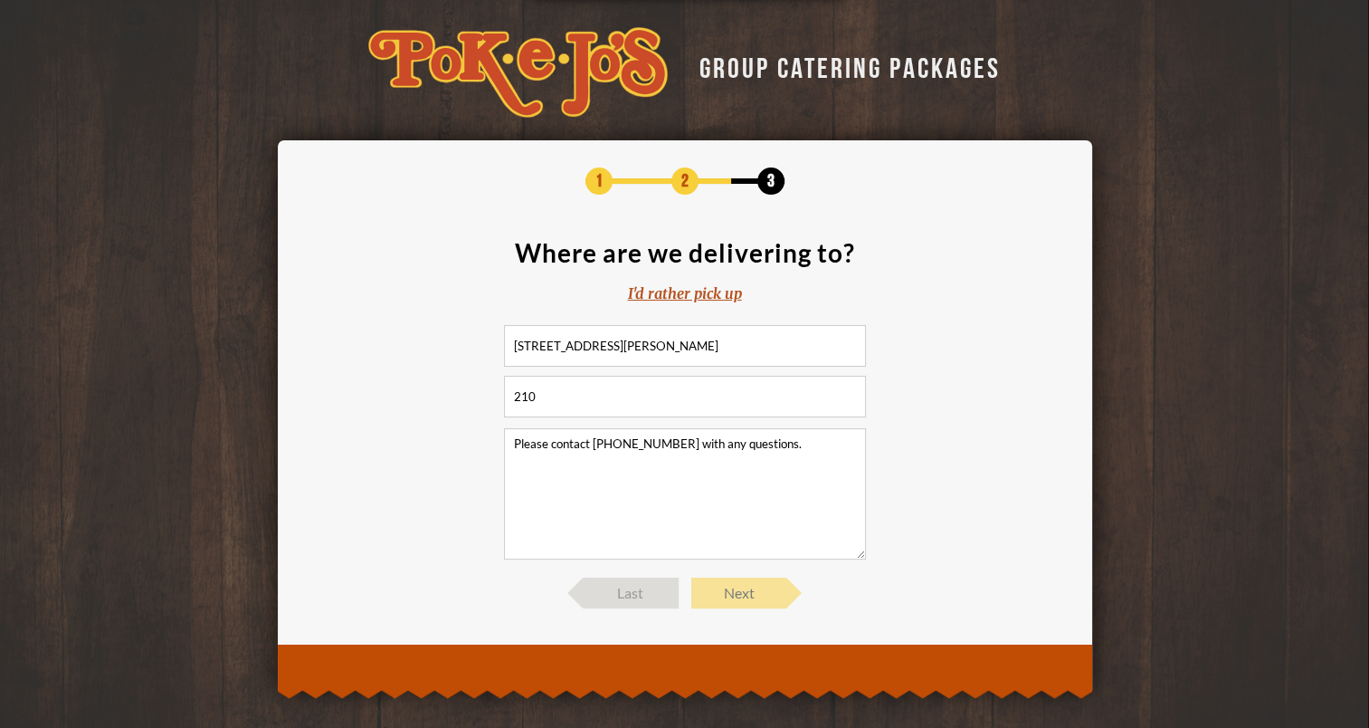
type textarea "Please contact 512-632-1441 with any questions."
click at [771, 594] on span "Next" at bounding box center [738, 592] width 95 height 31
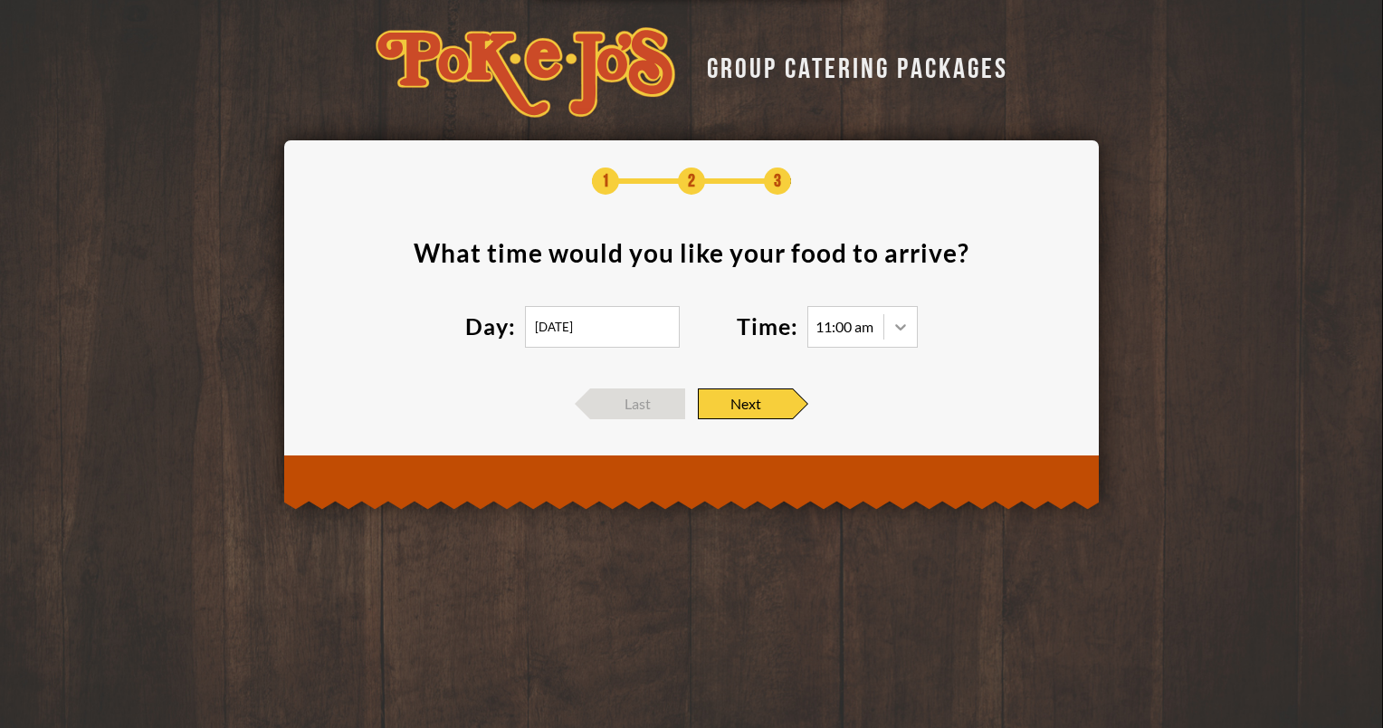
click at [900, 326] on icon at bounding box center [900, 327] width 18 height 18
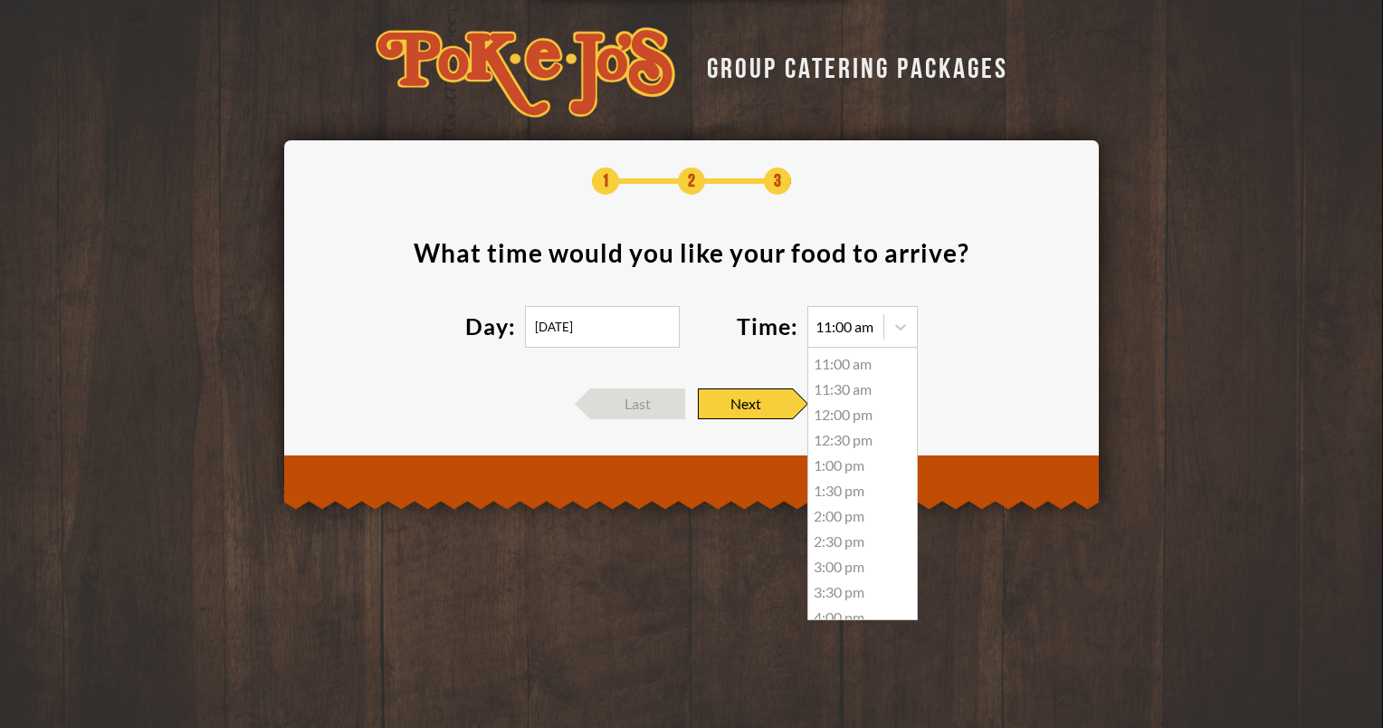
click at [847, 394] on div "11:30 am" at bounding box center [862, 388] width 109 height 25
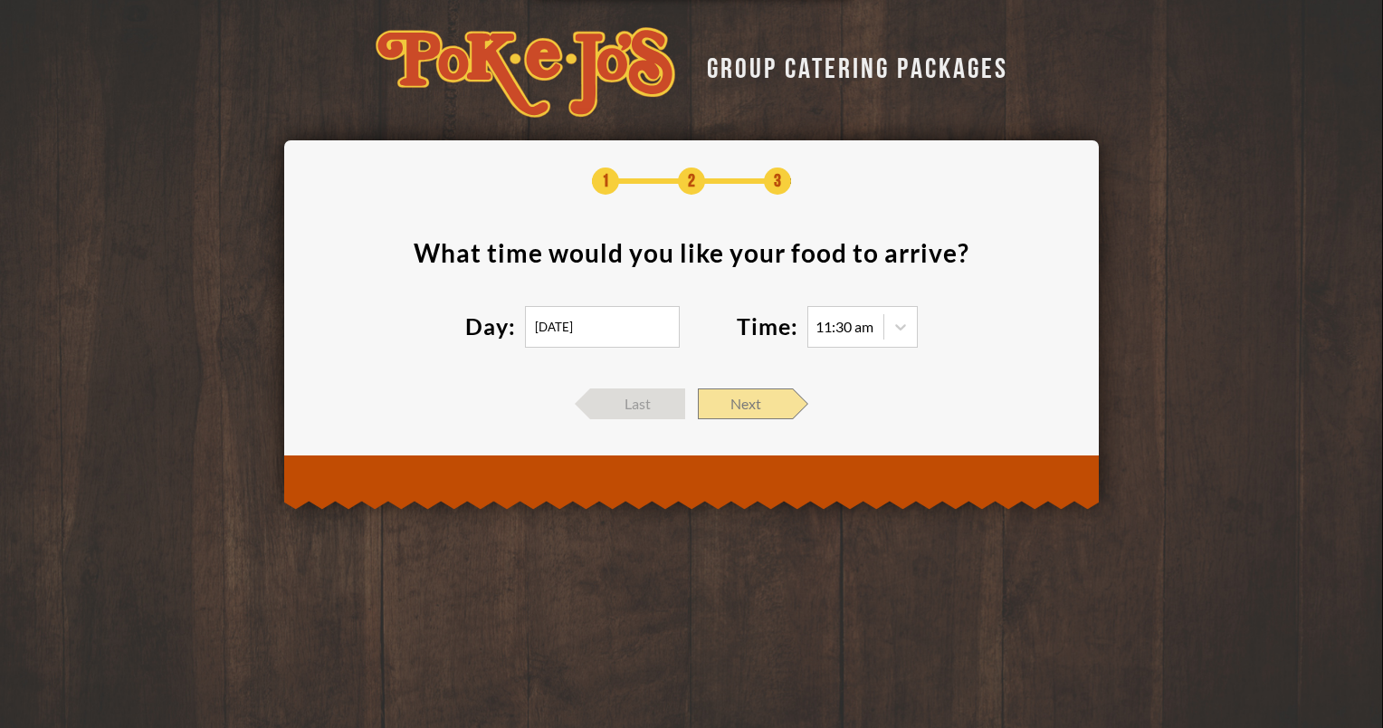
click at [759, 400] on span "Next" at bounding box center [745, 403] width 95 height 31
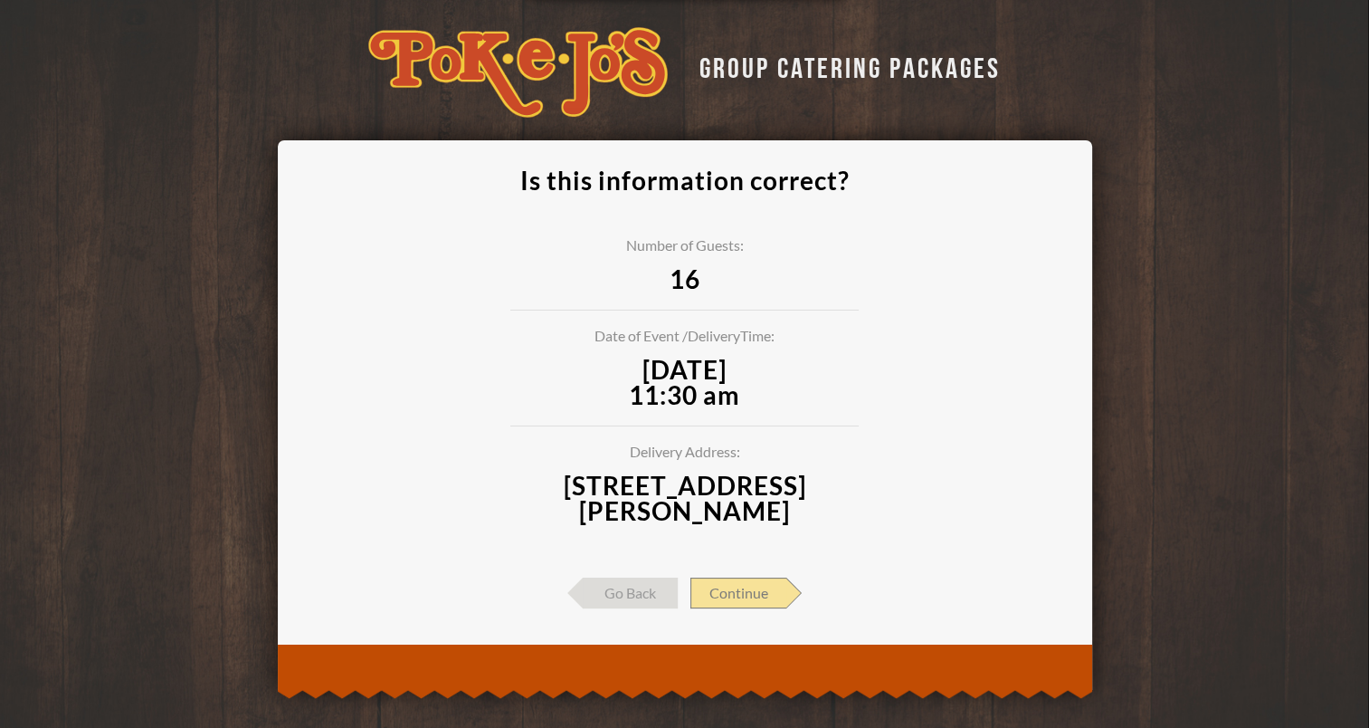
click at [755, 597] on span "Continue" at bounding box center [739, 592] width 96 height 31
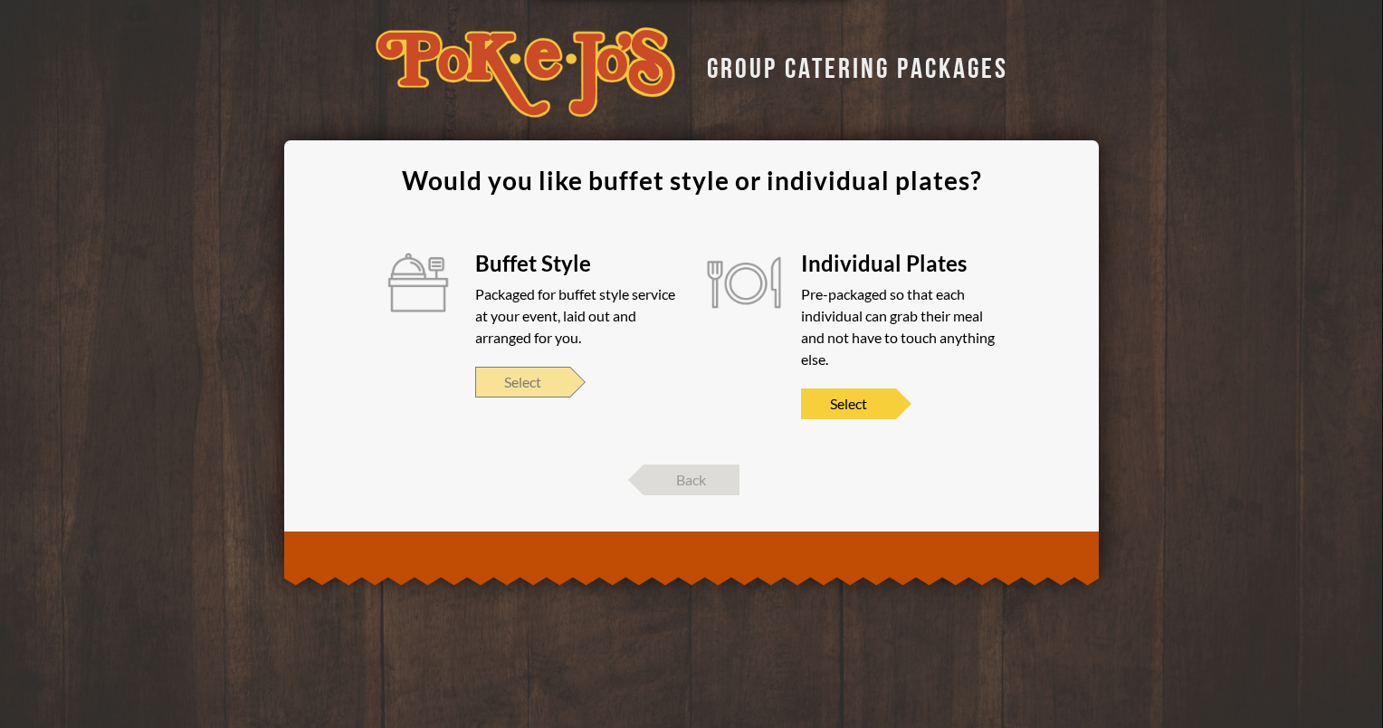
click at [538, 374] on span "Select" at bounding box center [522, 382] width 95 height 31
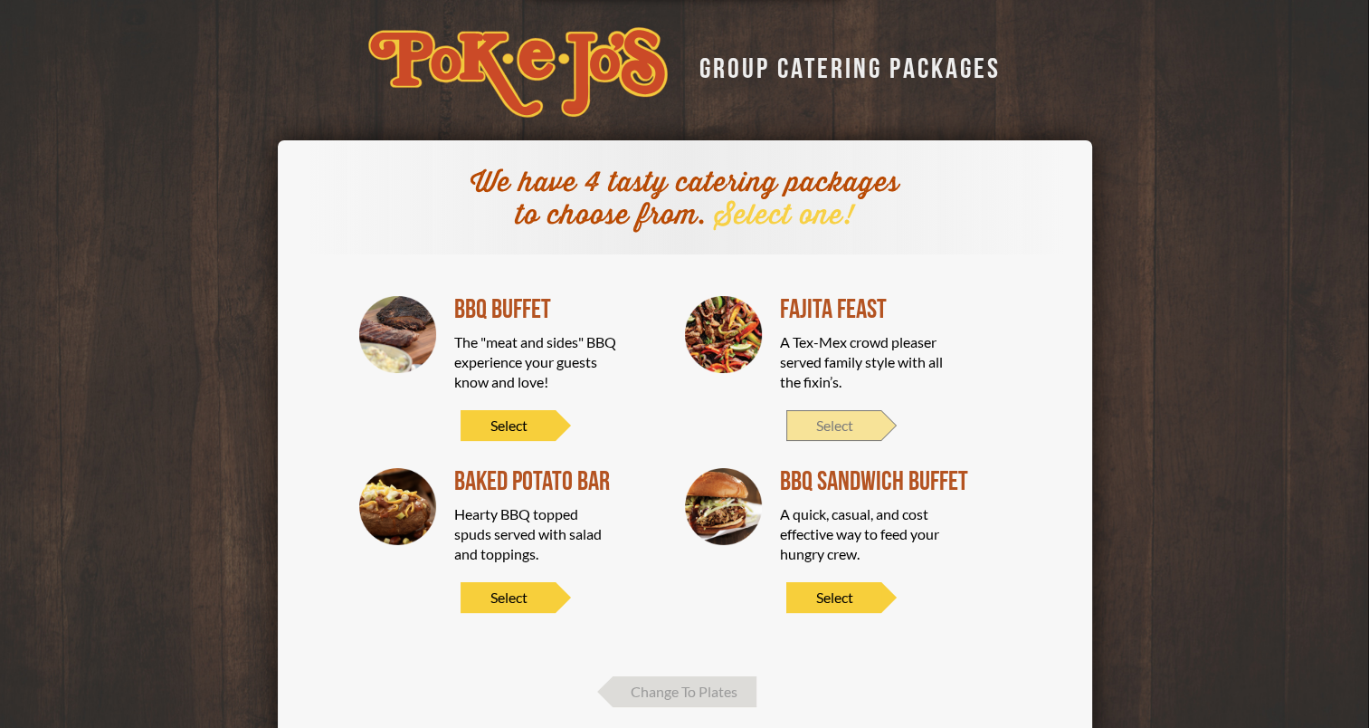
click at [825, 415] on span "Select" at bounding box center [833, 425] width 95 height 31
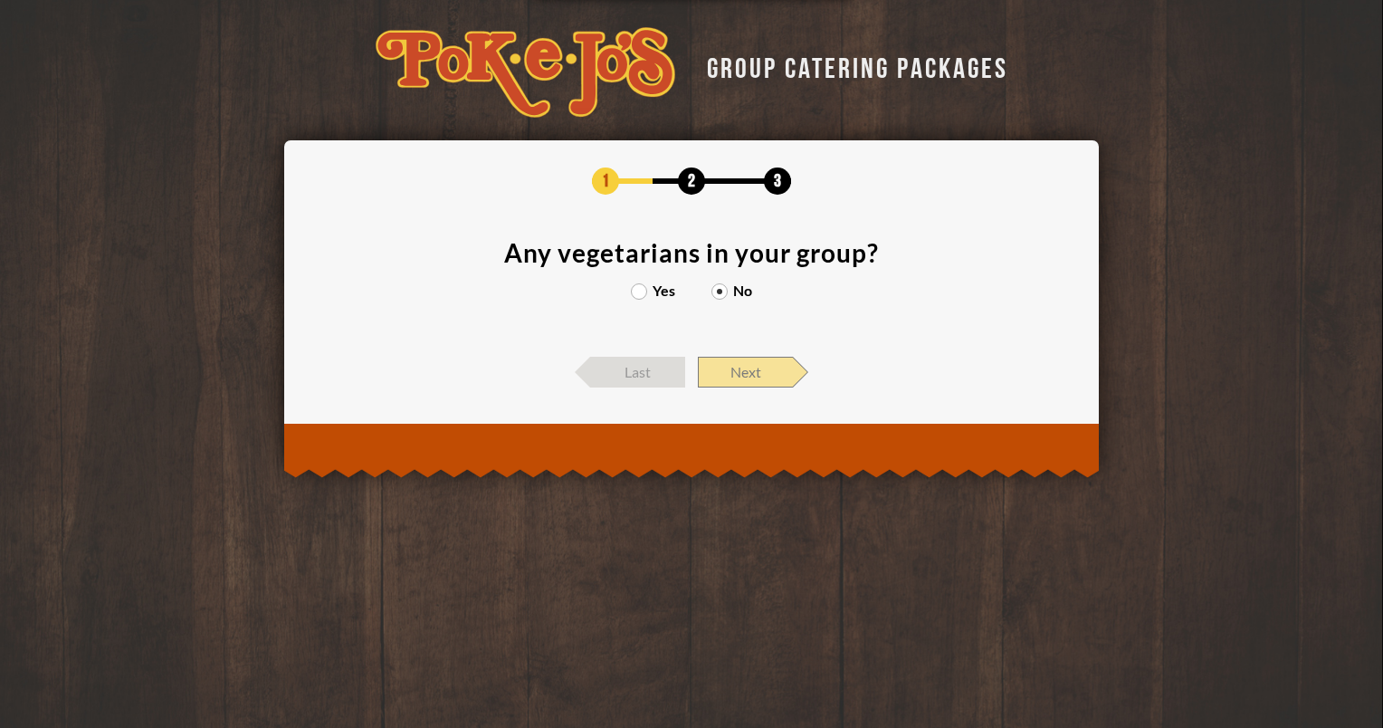
click at [773, 370] on span "Next" at bounding box center [745, 372] width 95 height 31
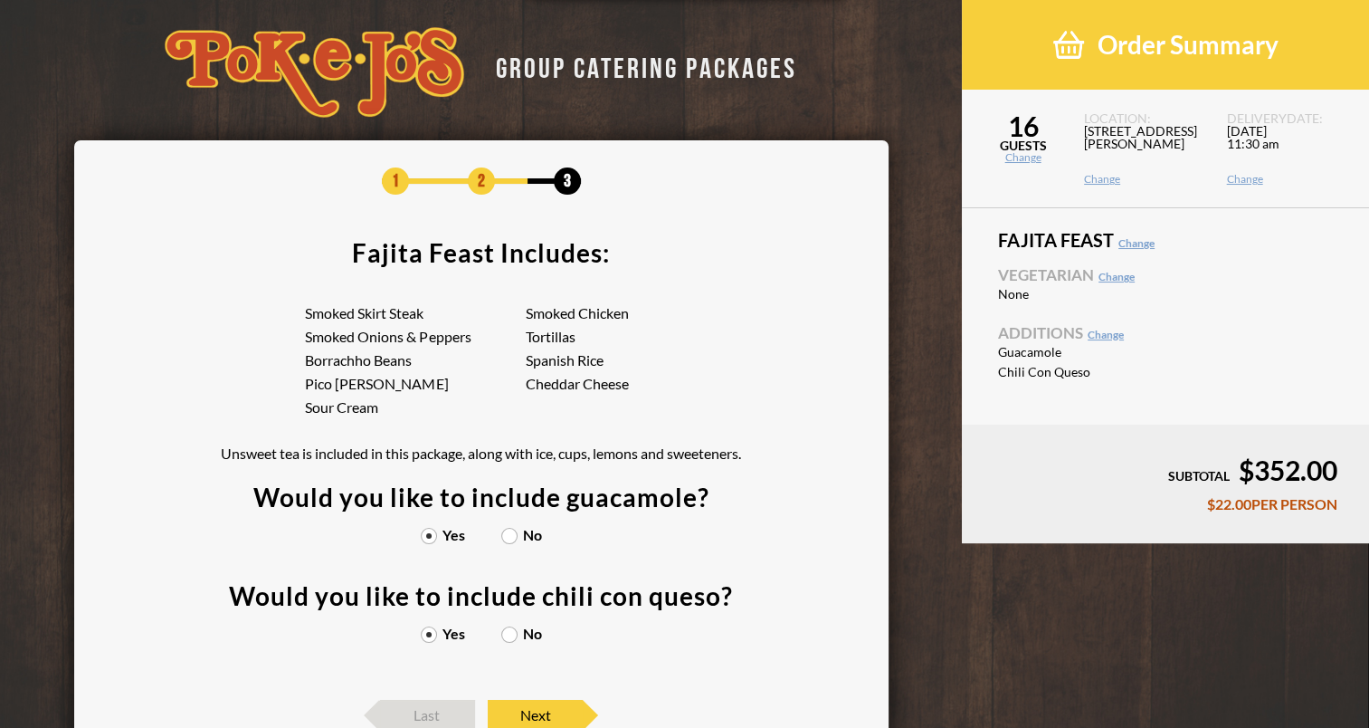
click at [513, 539] on label "No" at bounding box center [521, 535] width 41 height 14
click at [0, 0] on input "No" at bounding box center [0, 0] width 0 height 0
click at [506, 630] on label "No" at bounding box center [521, 633] width 41 height 14
click at [0, 0] on input "No" at bounding box center [0, 0] width 0 height 0
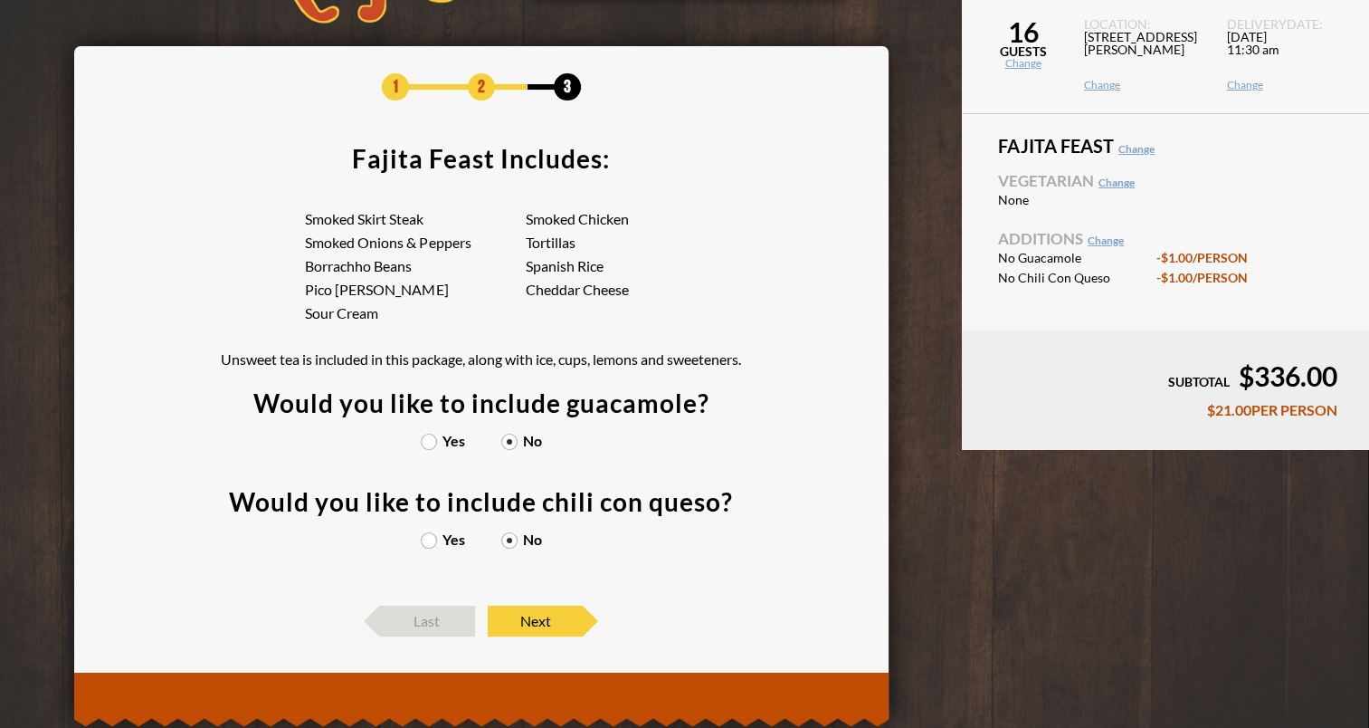
scroll to position [96, 0]
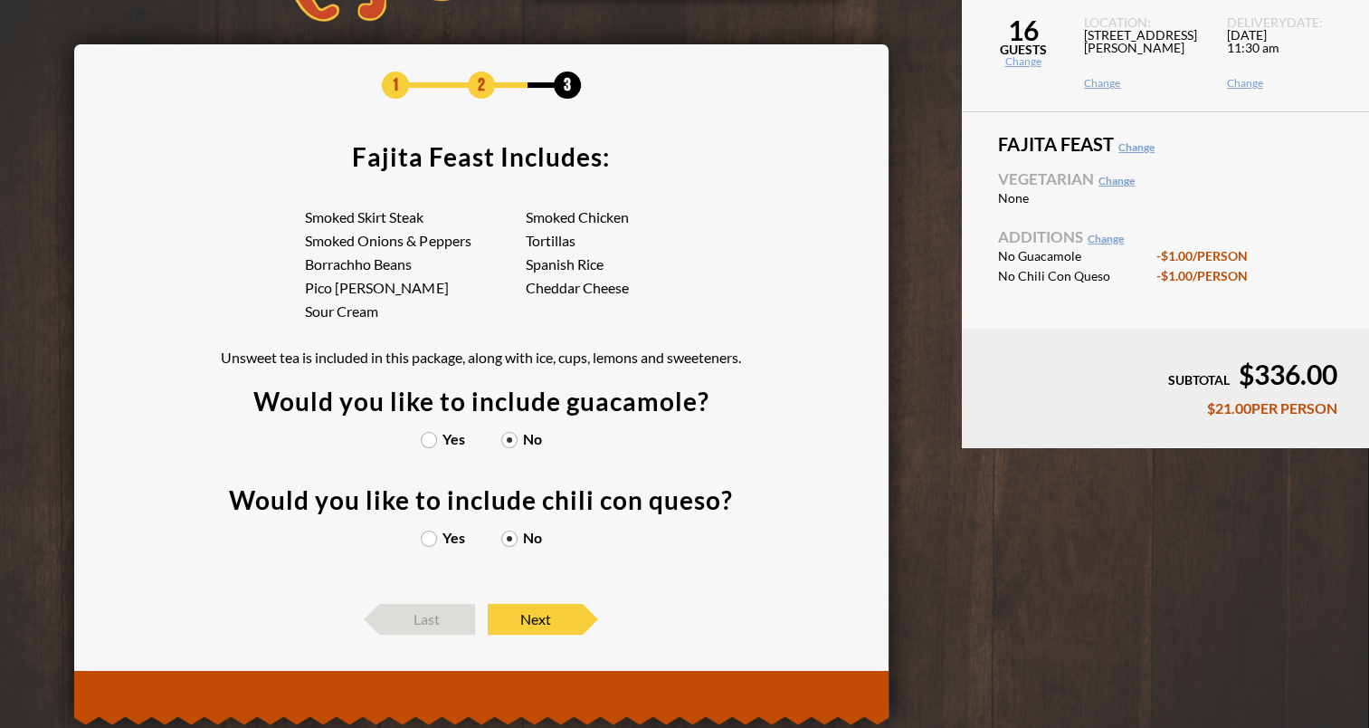
click at [506, 534] on label "No" at bounding box center [521, 537] width 41 height 14
click at [0, 0] on input "No" at bounding box center [0, 0] width 0 height 0
click at [433, 537] on label "Yes" at bounding box center [443, 537] width 44 height 14
click at [0, 0] on input "Yes" at bounding box center [0, 0] width 0 height 0
click at [508, 537] on label "No" at bounding box center [521, 537] width 41 height 14
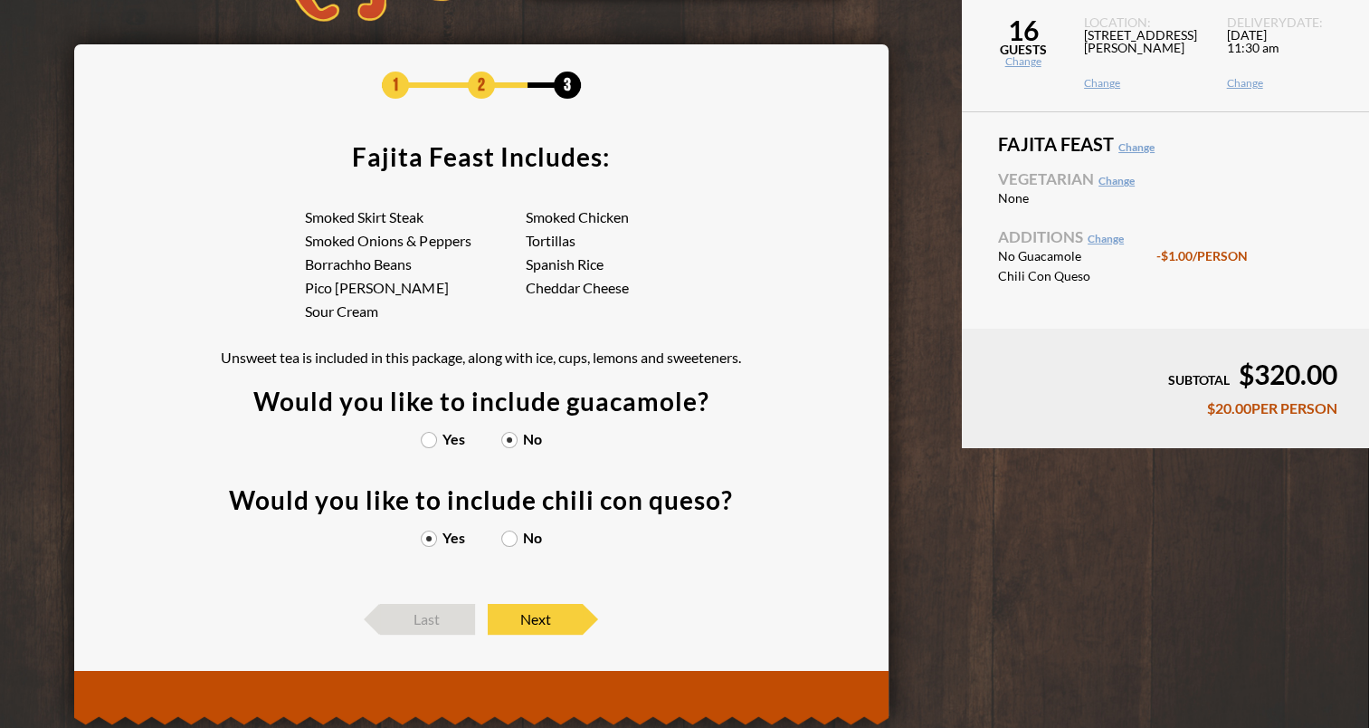
click at [0, 0] on input "No" at bounding box center [0, 0] width 0 height 0
click at [542, 619] on span "Next" at bounding box center [535, 619] width 95 height 31
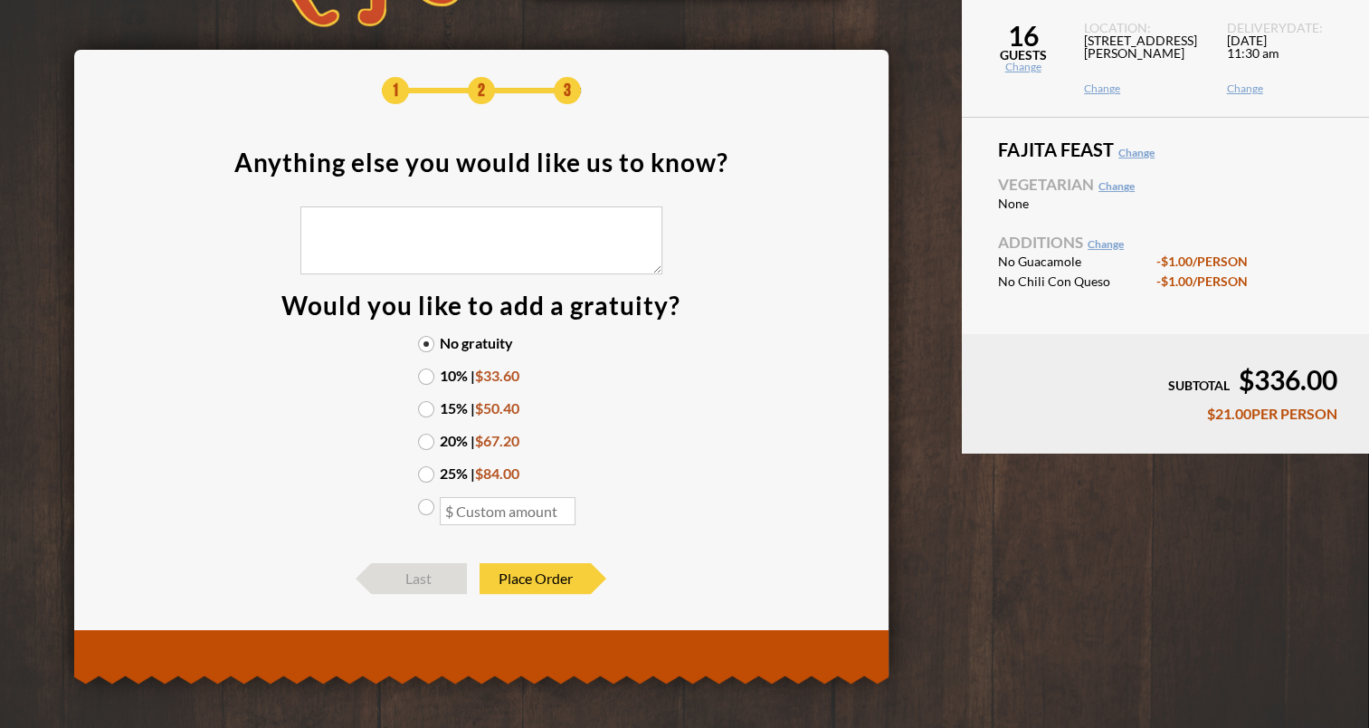
click at [1104, 243] on link "Change" at bounding box center [1106, 244] width 36 height 14
click at [418, 576] on span "Last" at bounding box center [419, 578] width 95 height 31
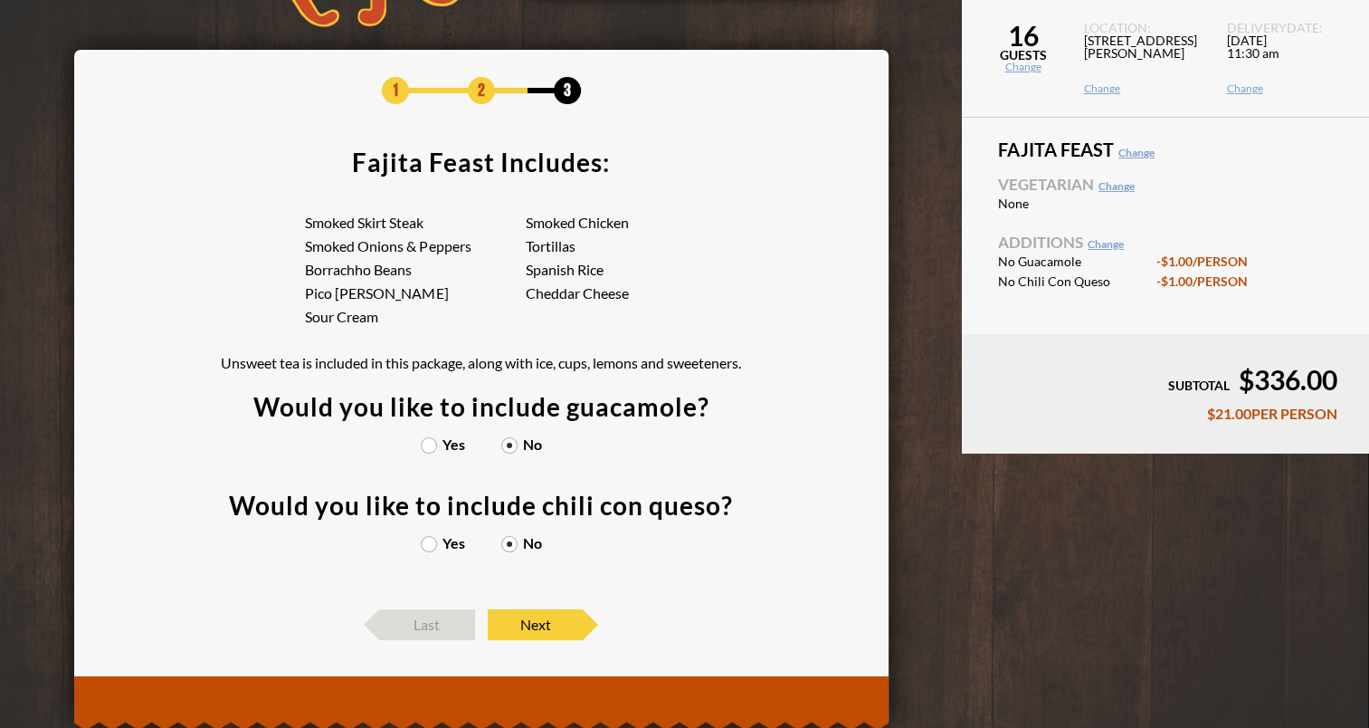
click at [425, 543] on label "Yes" at bounding box center [443, 543] width 44 height 14
click at [0, 0] on input "Yes" at bounding box center [0, 0] width 0 height 0
click at [540, 624] on span "Next" at bounding box center [535, 624] width 95 height 31
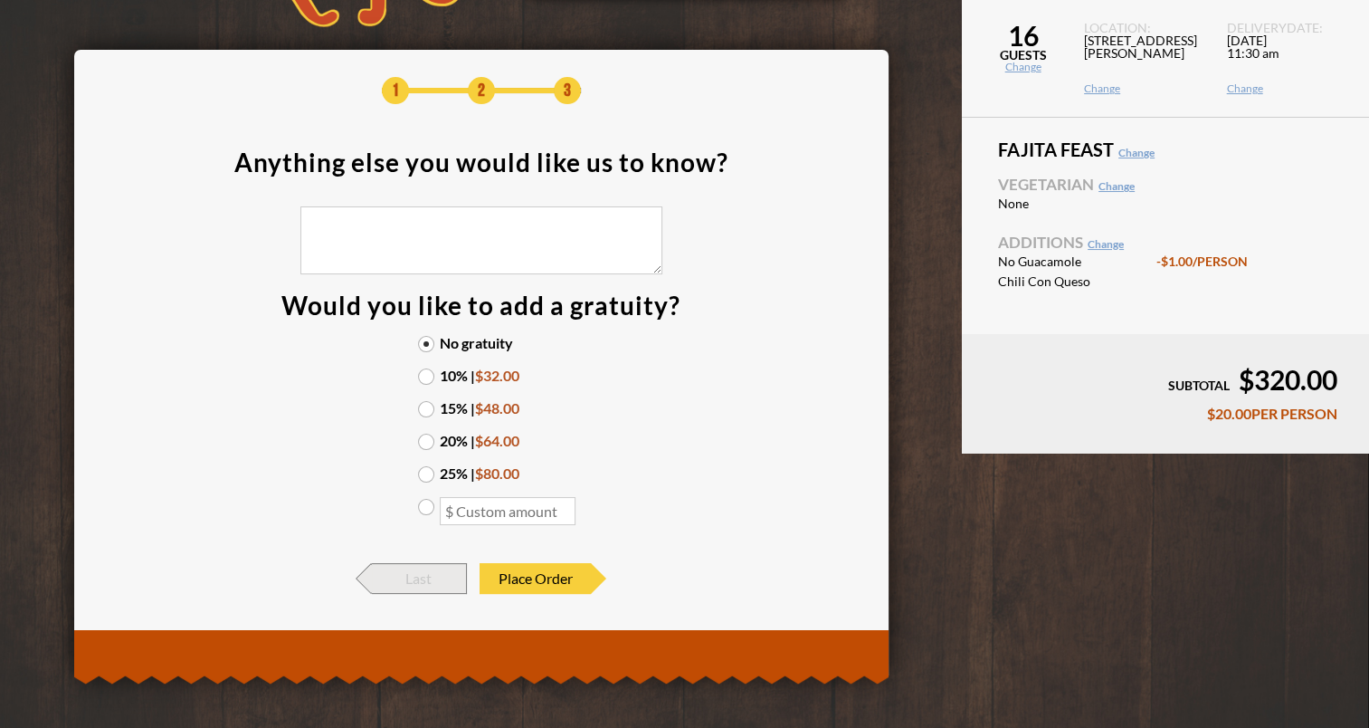
click at [429, 570] on span "Last" at bounding box center [419, 578] width 95 height 31
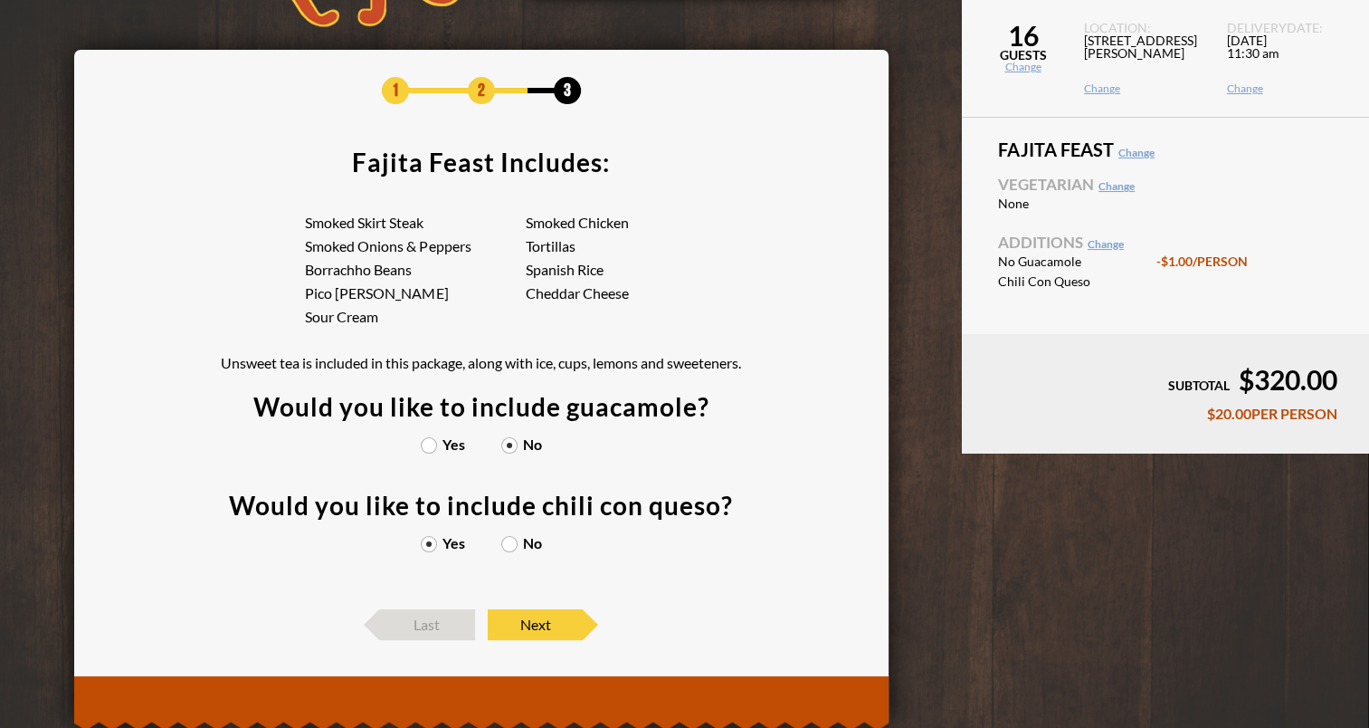
click at [510, 537] on label "No" at bounding box center [521, 543] width 41 height 14
click at [0, 0] on input "No" at bounding box center [0, 0] width 0 height 0
click at [424, 536] on label "Yes" at bounding box center [443, 543] width 44 height 14
click at [0, 0] on input "Yes" at bounding box center [0, 0] width 0 height 0
click at [428, 443] on label "Yes" at bounding box center [443, 444] width 44 height 14
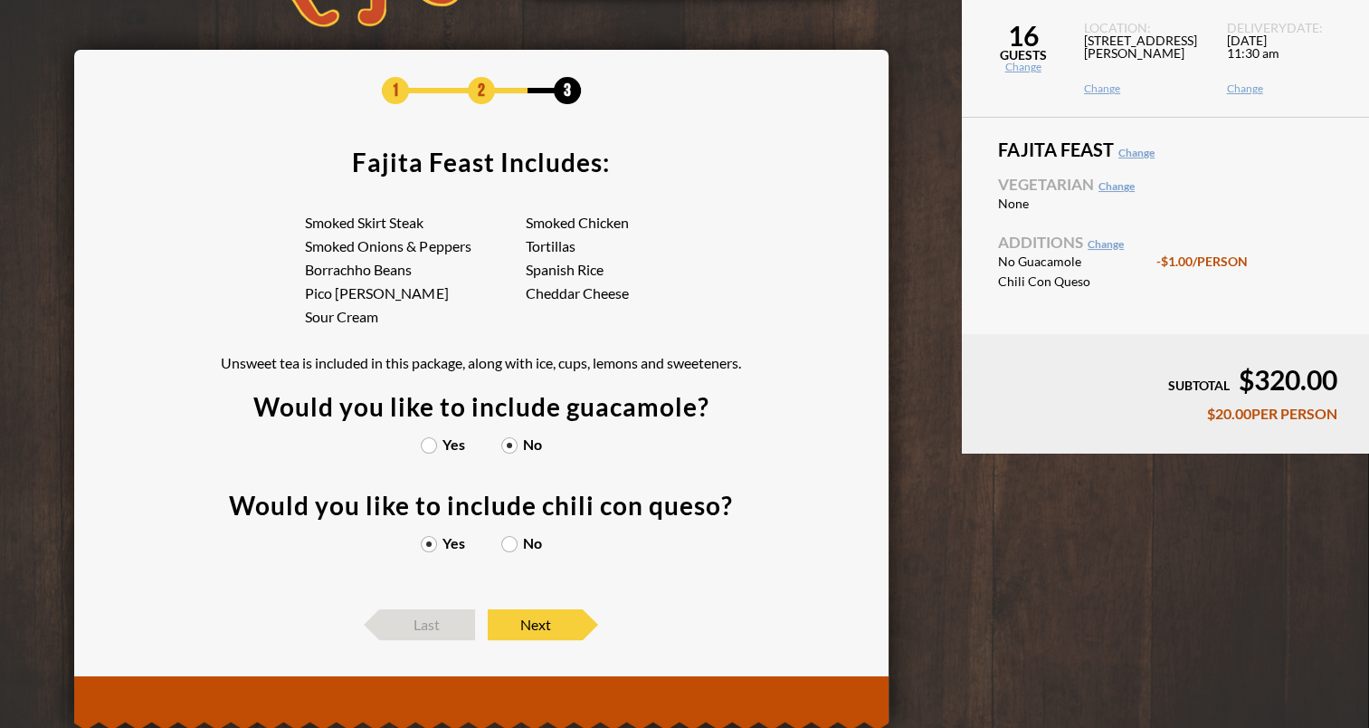
click at [0, 0] on input "Yes" at bounding box center [0, 0] width 0 height 0
click at [507, 542] on label "No" at bounding box center [521, 543] width 41 height 14
click at [0, 0] on input "No" at bounding box center [0, 0] width 0 height 0
click at [434, 536] on label "Yes" at bounding box center [443, 543] width 44 height 14
click at [0, 0] on input "Yes" at bounding box center [0, 0] width 0 height 0
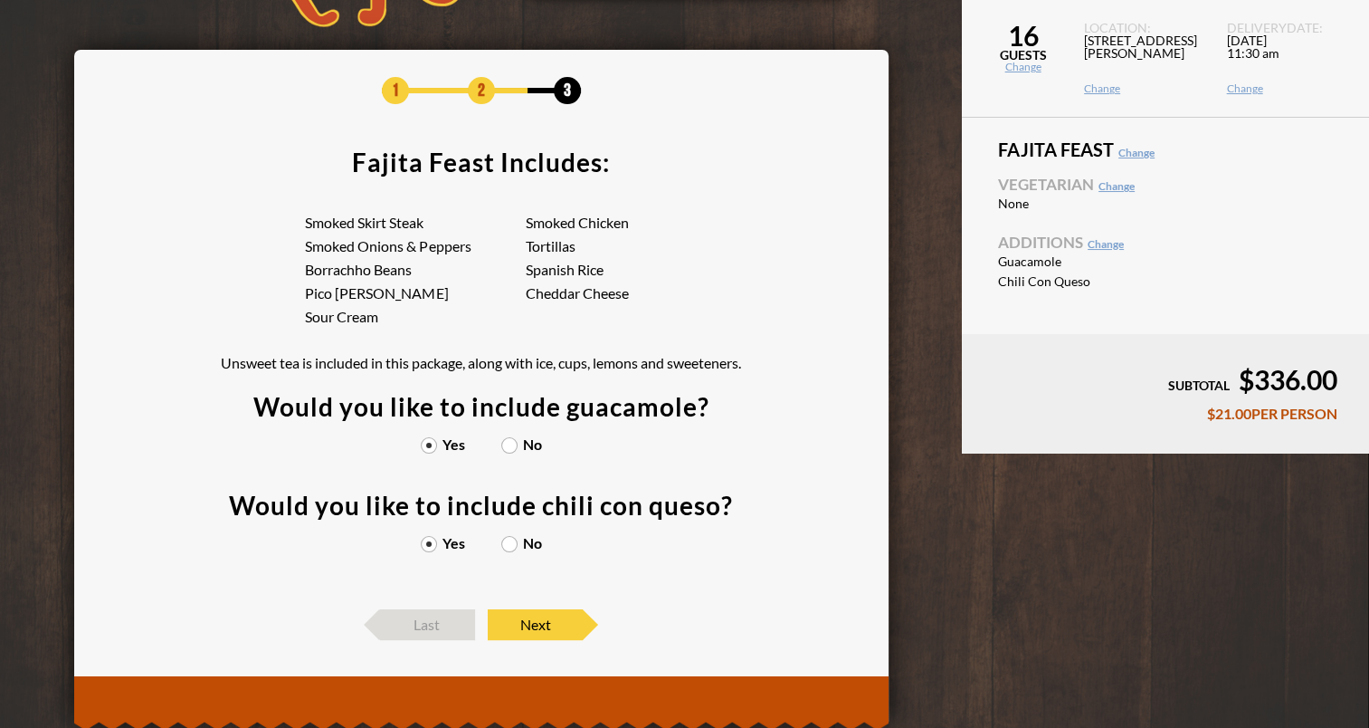
click at [514, 539] on label "No" at bounding box center [521, 543] width 41 height 14
click at [0, 0] on input "No" at bounding box center [0, 0] width 0 height 0
click at [437, 538] on label "Yes" at bounding box center [443, 543] width 44 height 14
click at [0, 0] on input "Yes" at bounding box center [0, 0] width 0 height 0
click at [510, 445] on label "No" at bounding box center [521, 444] width 41 height 14
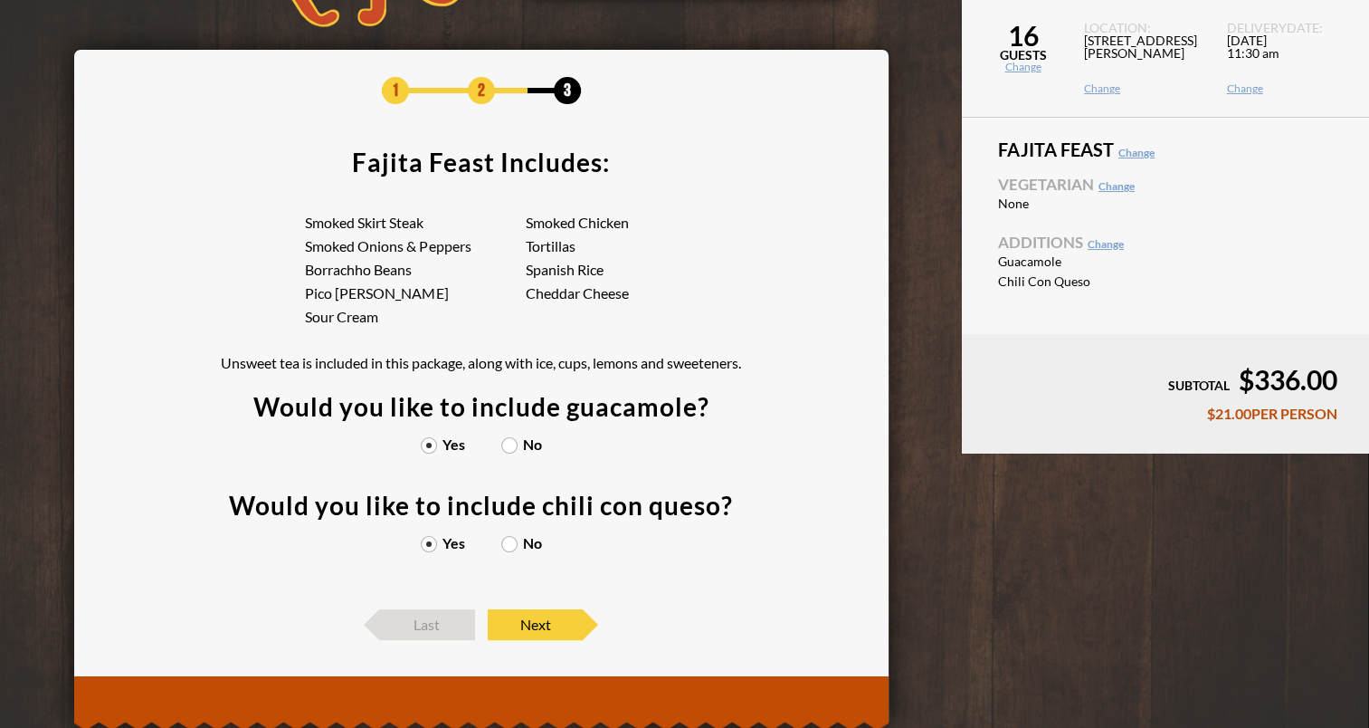
click at [0, 0] on input "No" at bounding box center [0, 0] width 0 height 0
click at [433, 438] on label "Yes" at bounding box center [443, 444] width 44 height 14
click at [0, 0] on input "Yes" at bounding box center [0, 0] width 0 height 0
click at [508, 539] on label "No" at bounding box center [521, 543] width 41 height 14
click at [0, 0] on input "No" at bounding box center [0, 0] width 0 height 0
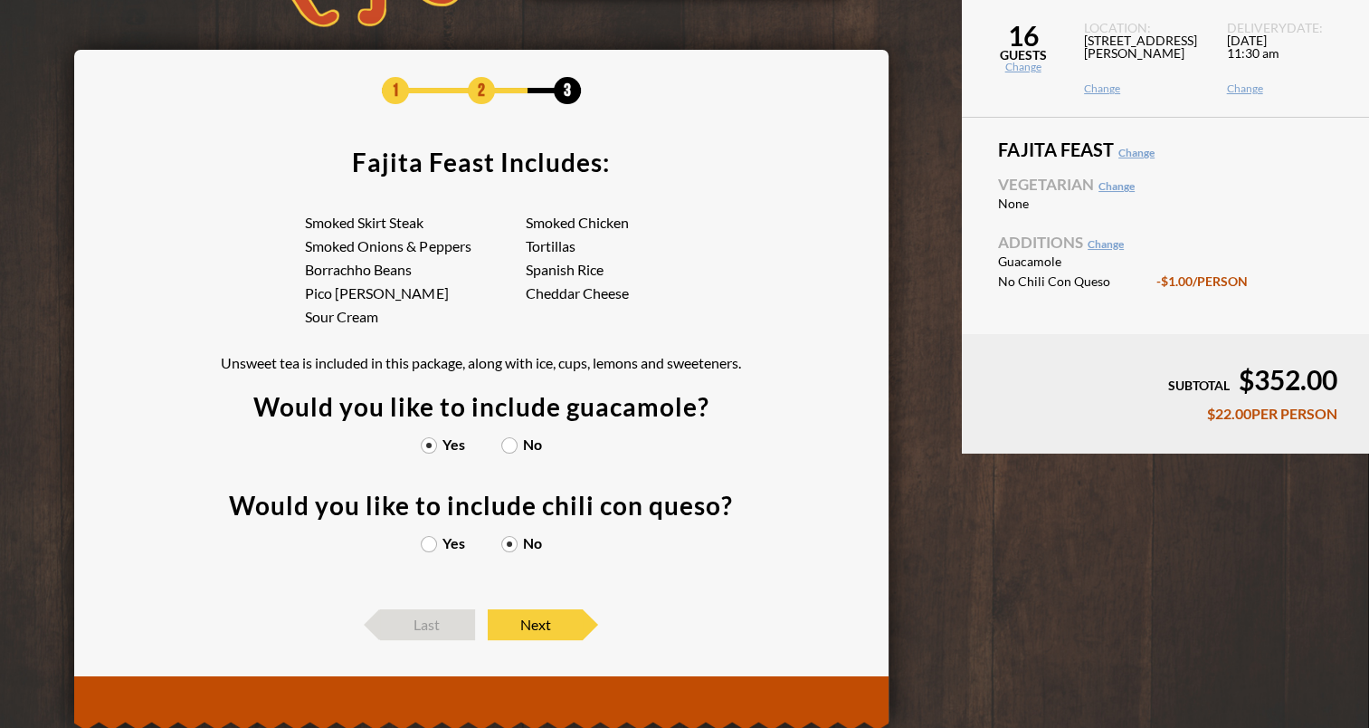
click at [506, 441] on label "No" at bounding box center [521, 444] width 41 height 14
click at [0, 0] on input "No" at bounding box center [0, 0] width 0 height 0
click at [431, 539] on label "Yes" at bounding box center [443, 543] width 44 height 14
click at [0, 0] on input "Yes" at bounding box center [0, 0] width 0 height 0
click at [554, 623] on span "Next" at bounding box center [535, 624] width 95 height 31
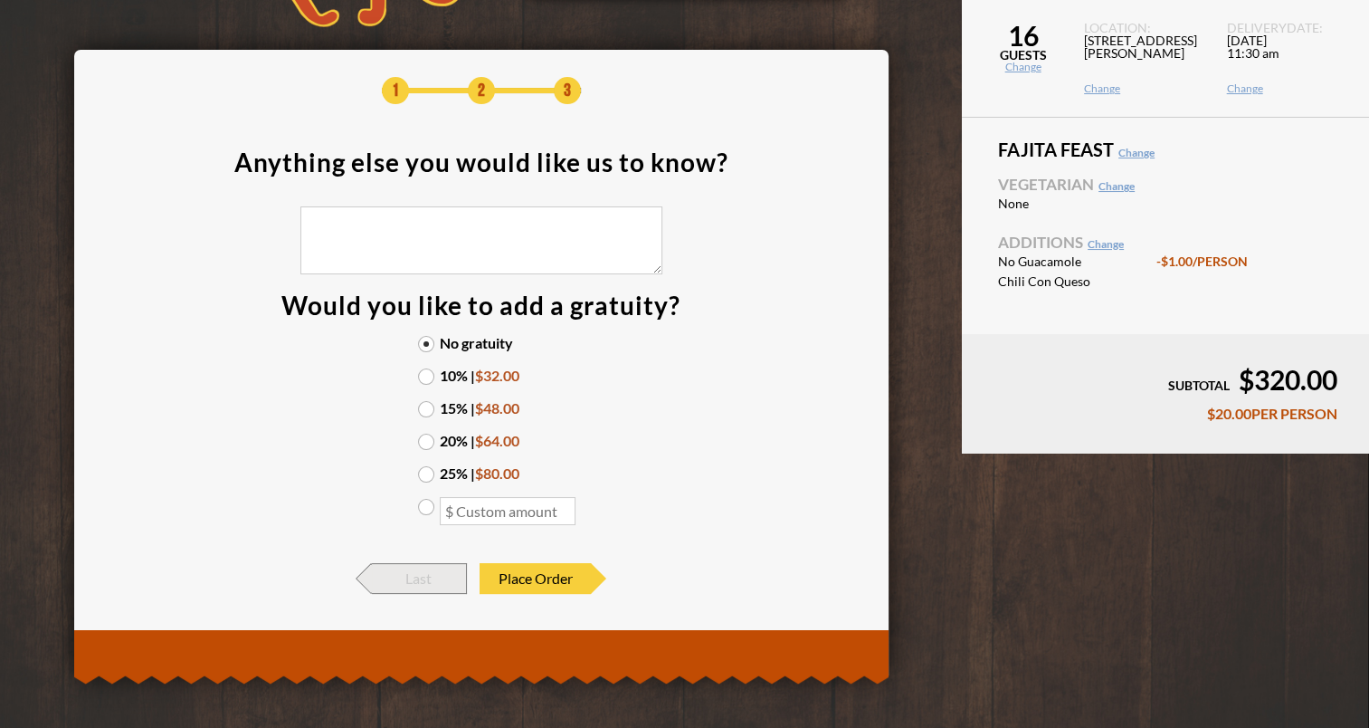
click at [443, 578] on span "Last" at bounding box center [419, 578] width 95 height 31
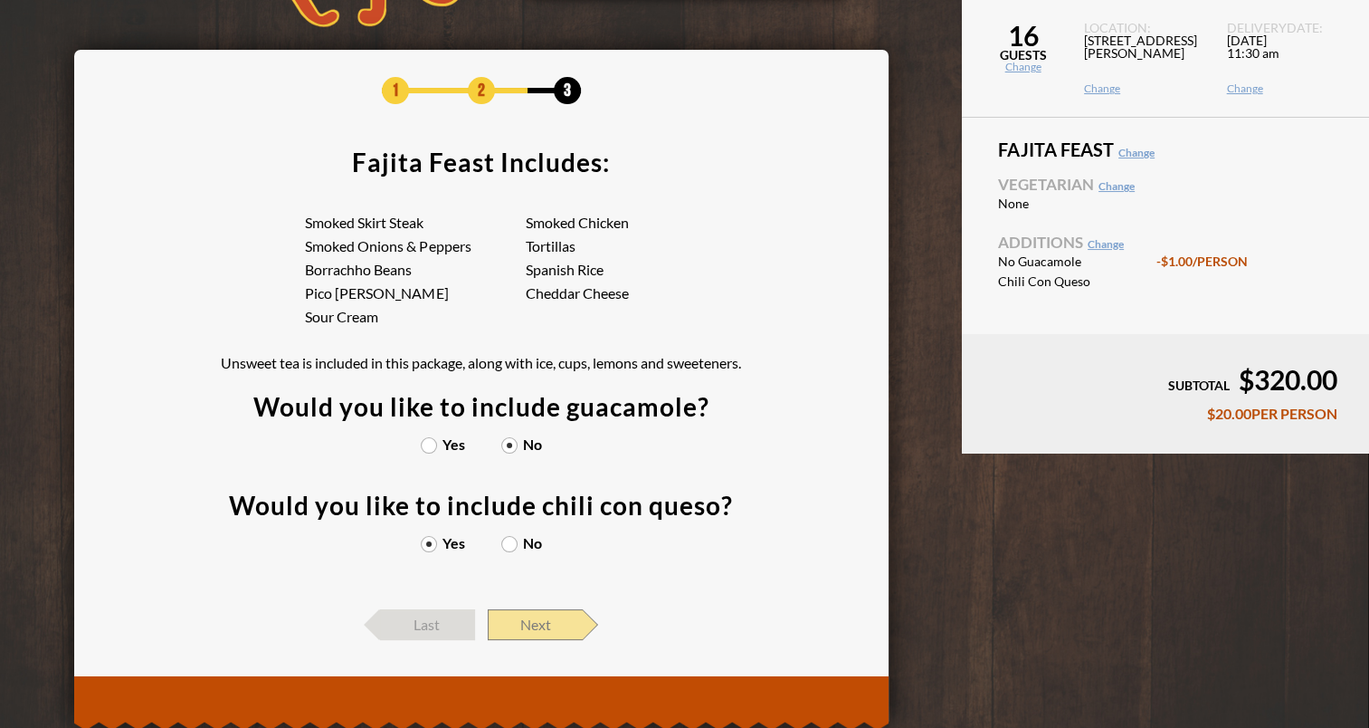
click at [548, 628] on span "Next" at bounding box center [535, 624] width 95 height 31
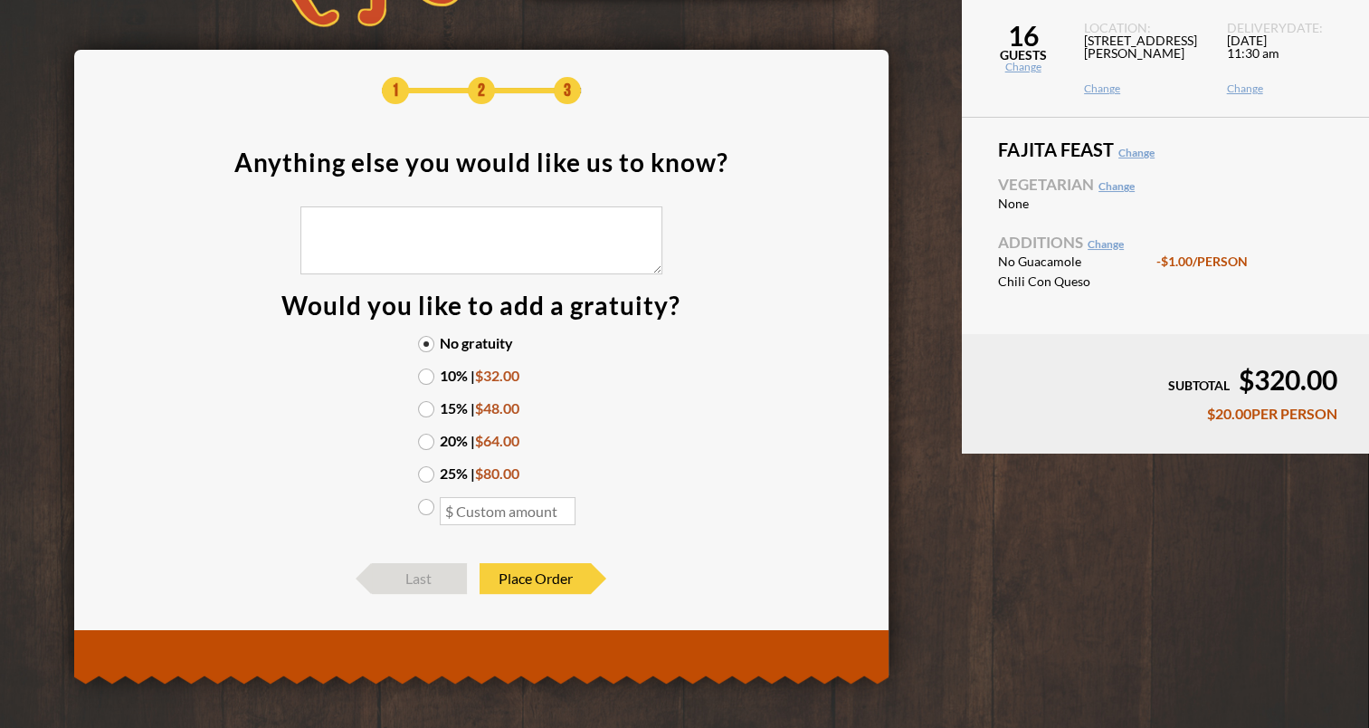
click at [432, 402] on label "15% | $48.00" at bounding box center [481, 408] width 127 height 14
click at [0, 0] on input "15% | $48.00" at bounding box center [0, 0] width 0 height 0
click at [542, 572] on span "Place Order" at bounding box center [535, 578] width 111 height 31
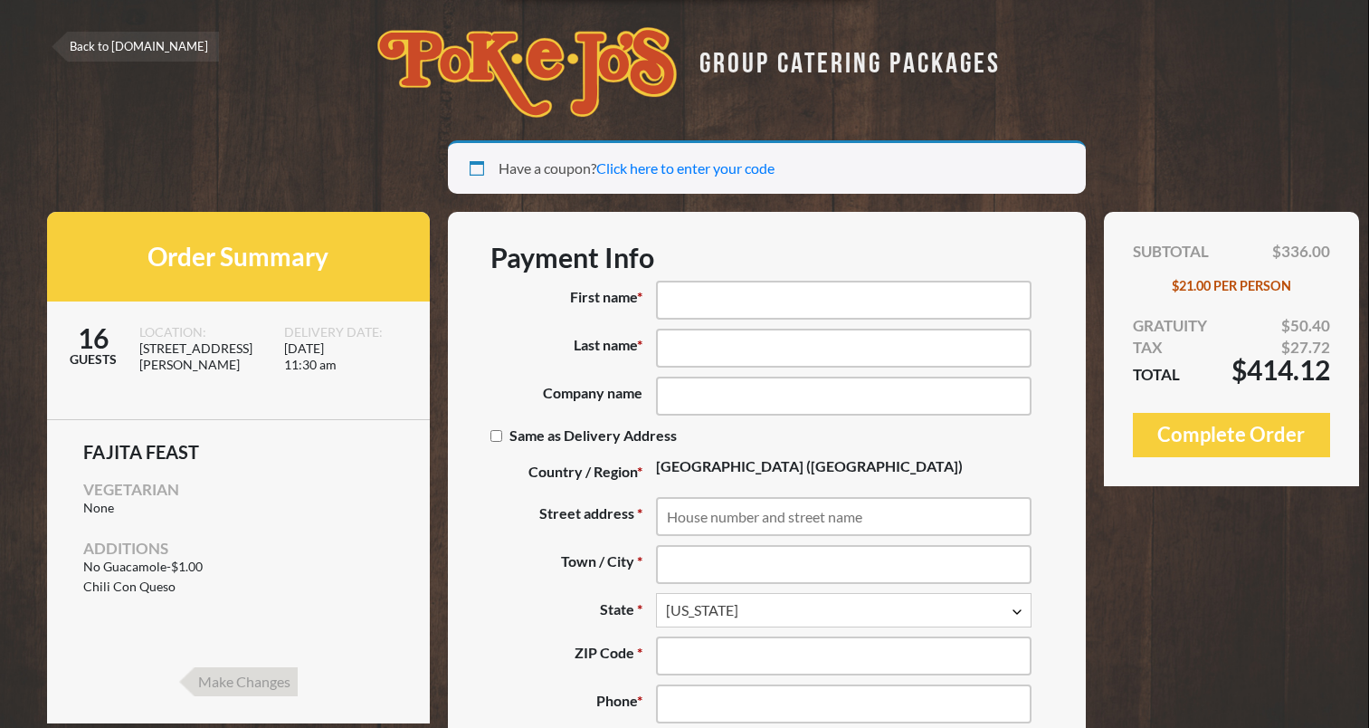
select select "TX"
click at [684, 298] on input "First name *" at bounding box center [844, 300] width 376 height 39
type input "Shea"
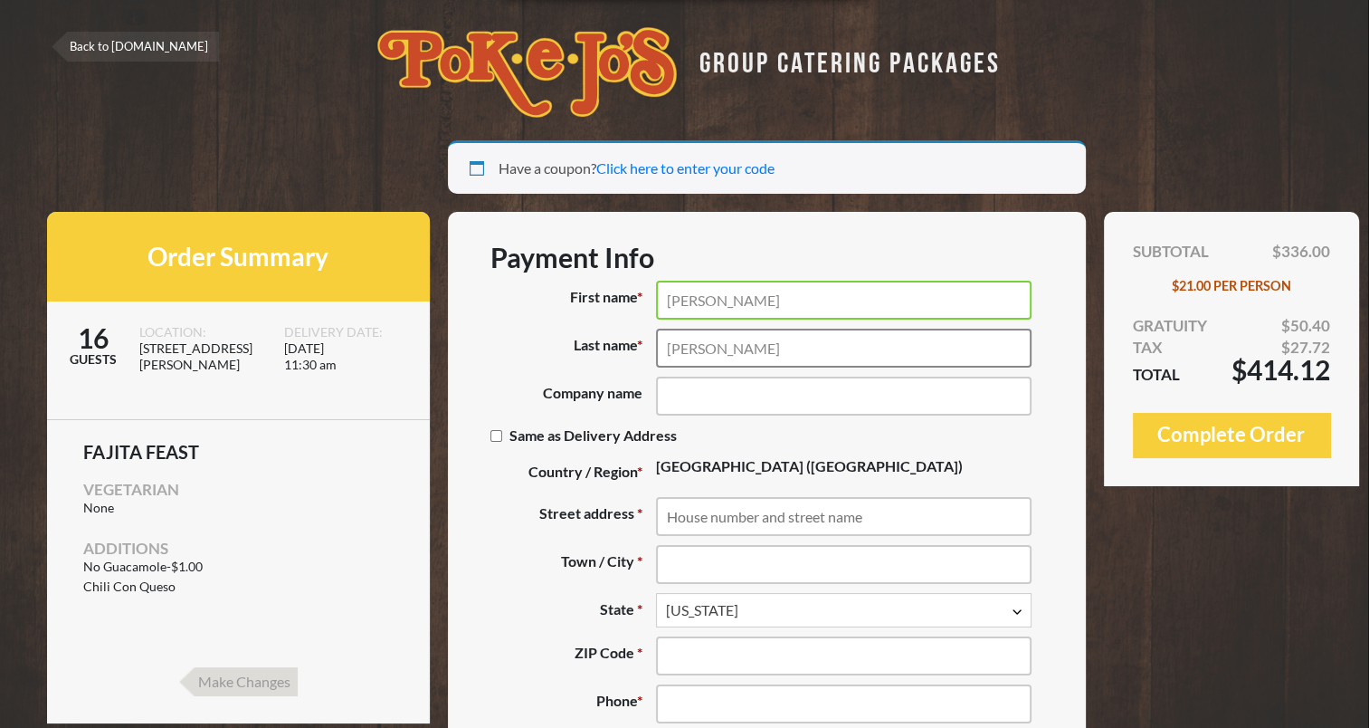
type input "Rivera"
type input "ForeverLawn North San Antonio"
type input "New Braunfels, TX, USA"
type input "No"
type input "78130"
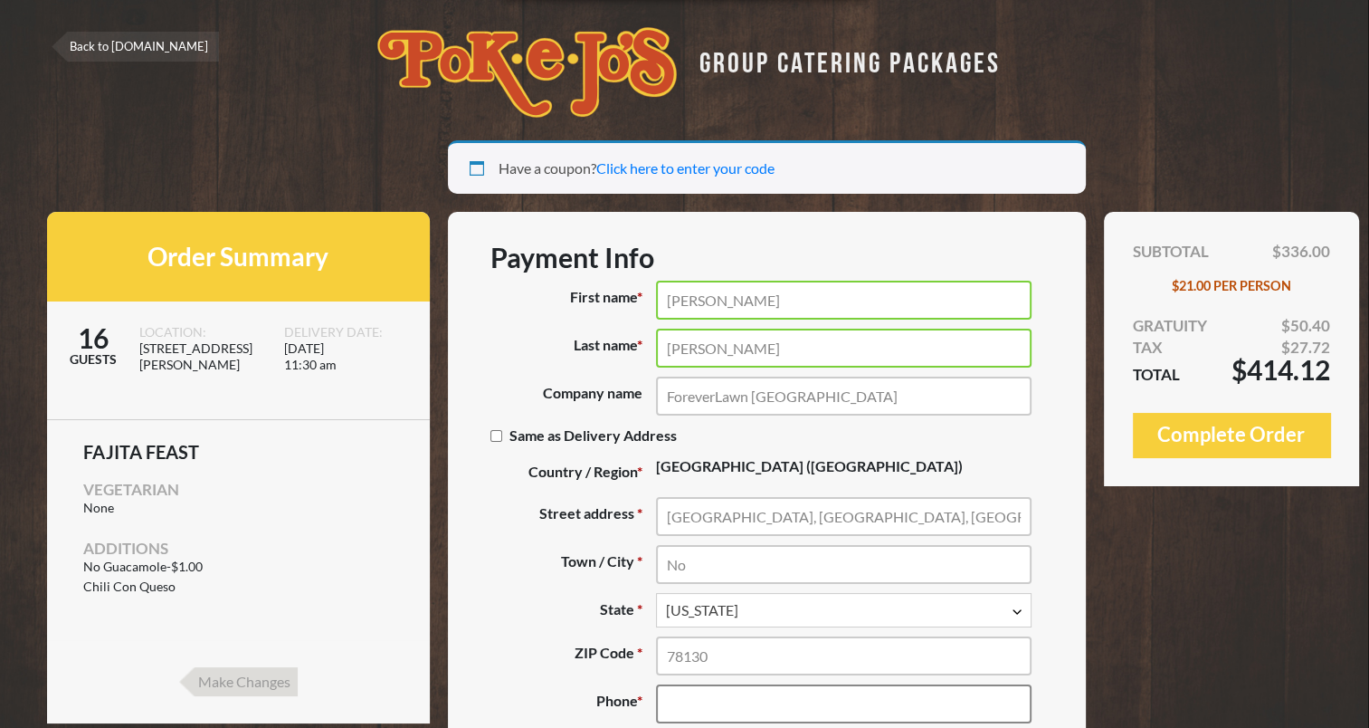
type input "(151) 263-2144"
type input "shea@nsa.foreverlawn.com"
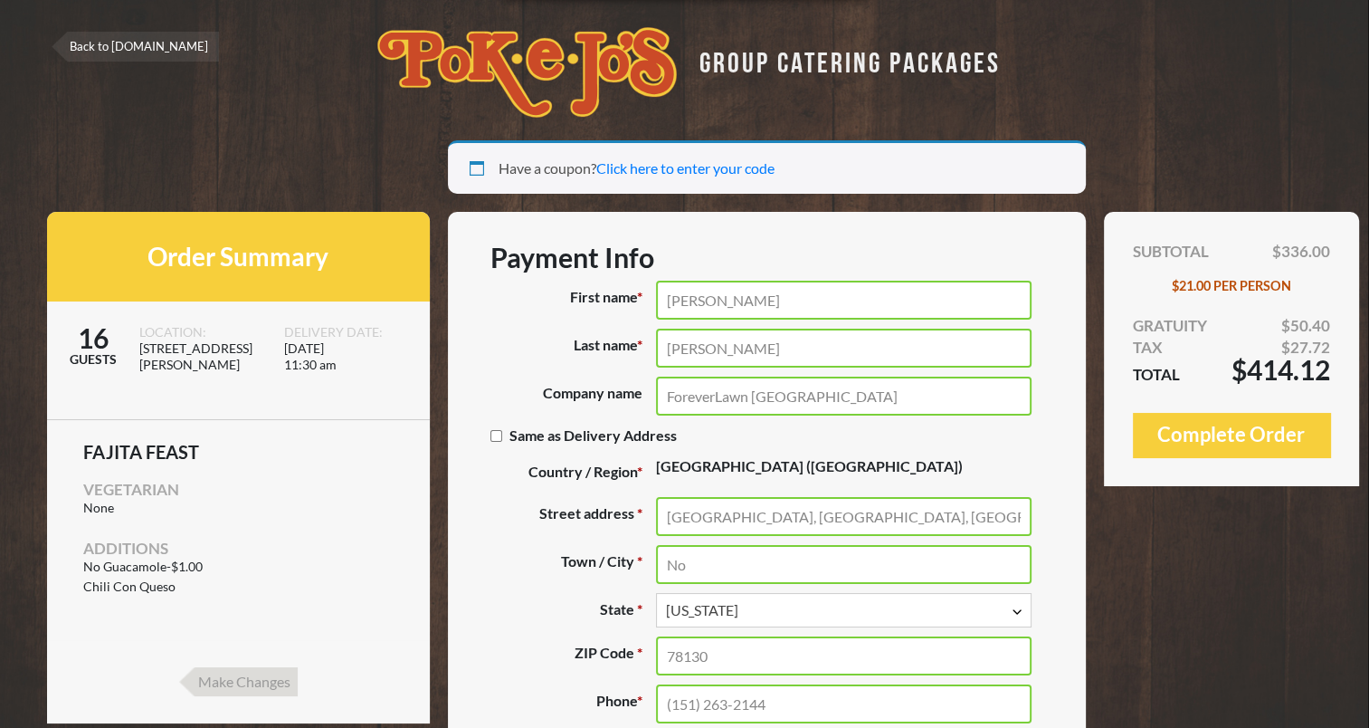
drag, startPoint x: 841, startPoint y: 514, endPoint x: 659, endPoint y: 510, distance: 181.9
click at [659, 510] on input "New Braunfels, TX, USA" at bounding box center [844, 516] width 376 height 39
type input "170 E. Zipp Rd"
drag, startPoint x: 711, startPoint y: 566, endPoint x: 580, endPoint y: 562, distance: 131.3
click at [580, 562] on p "Town / City * No" at bounding box center [767, 564] width 553 height 39
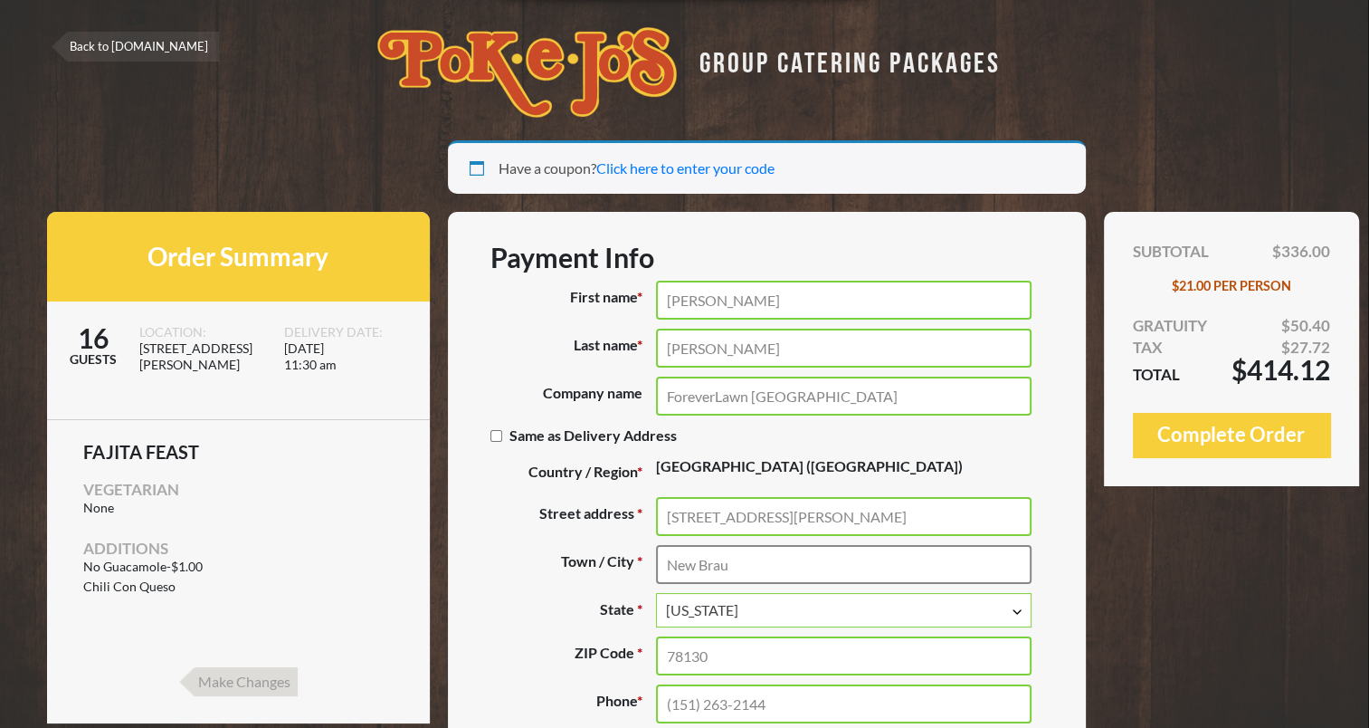
type input "New Braunfels"
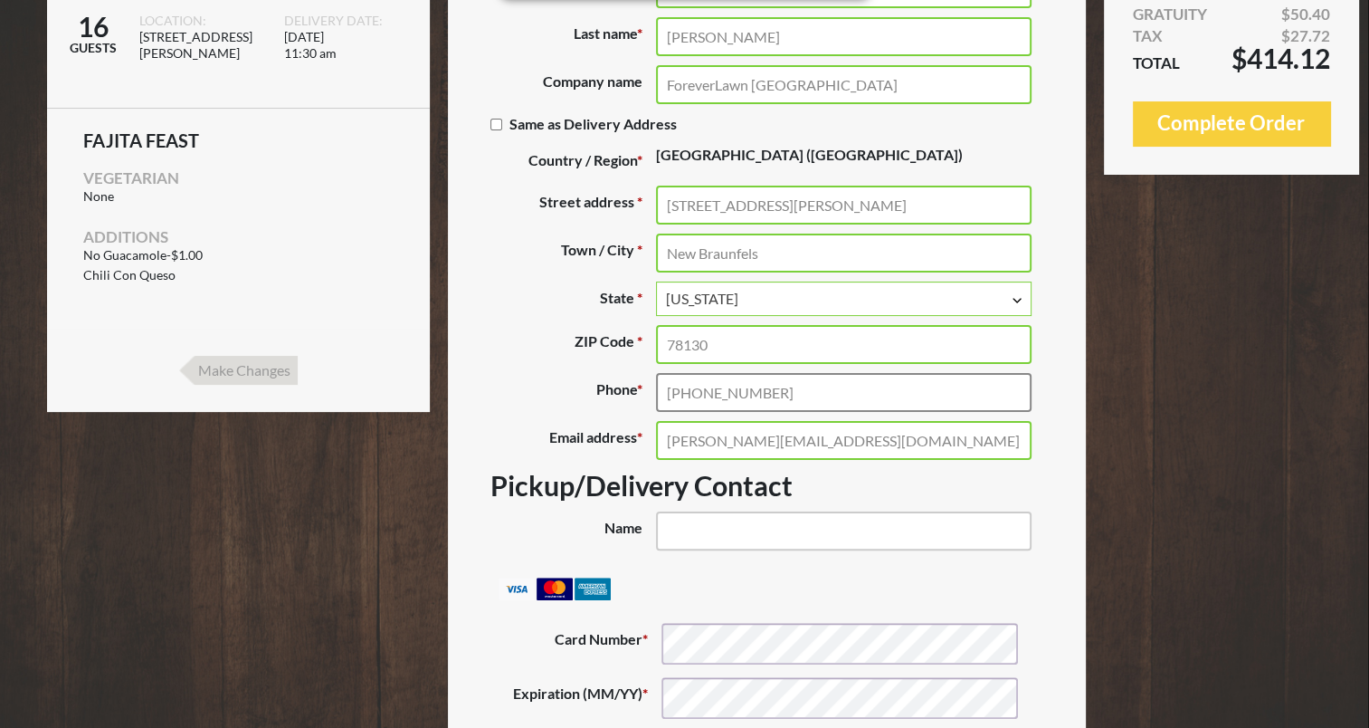
scroll to position [332, 0]
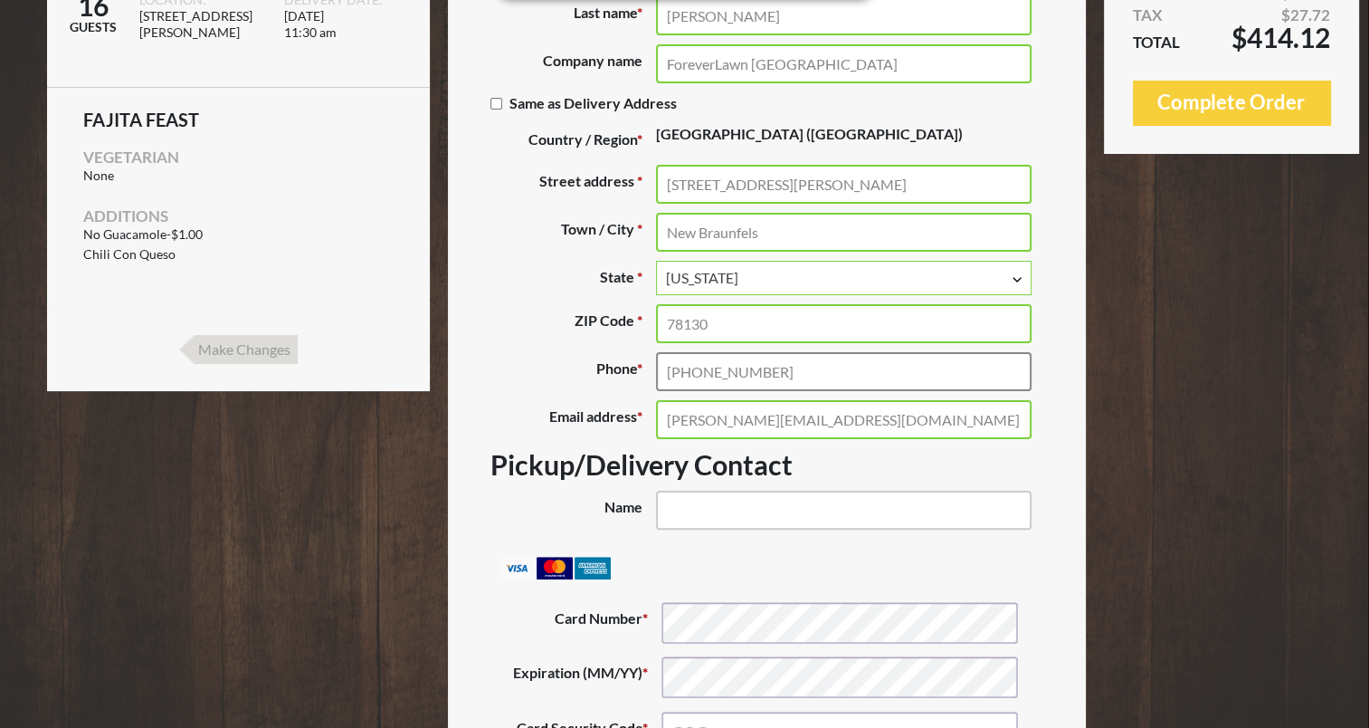
type input "(512) 632-1441"
click at [730, 500] on input "Name (optional)" at bounding box center [844, 510] width 376 height 39
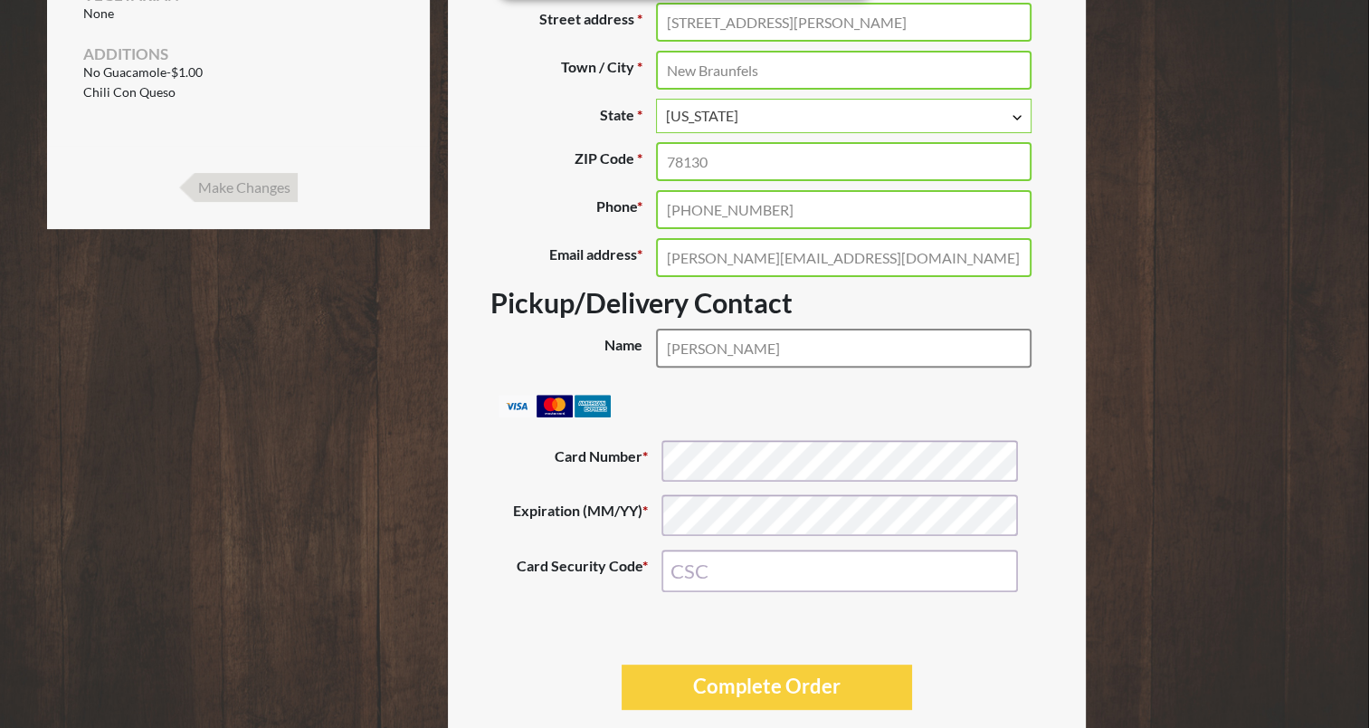
scroll to position [501, 0]
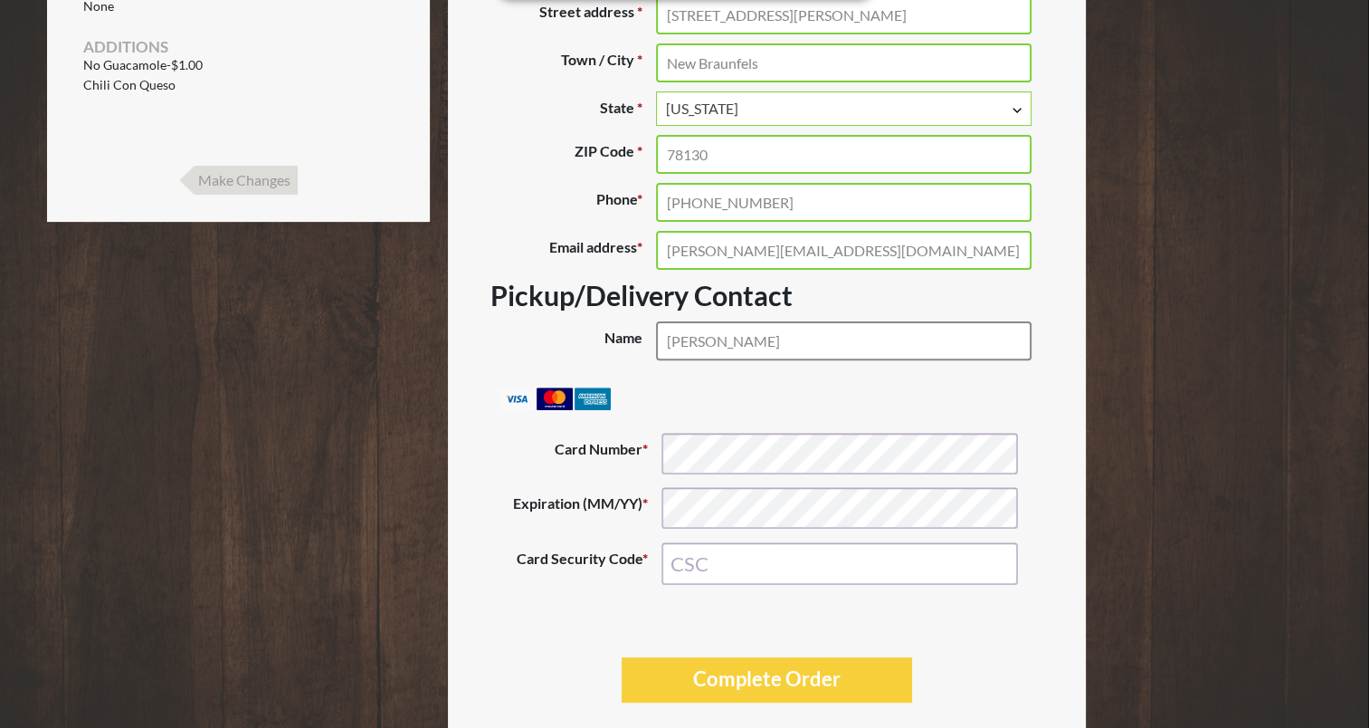
drag, startPoint x: 780, startPoint y: 336, endPoint x: 440, endPoint y: 326, distance: 340.4
click at [440, 326] on div "Your session is about to expire in 5:00 Extend Have a coupon? Click here to ent…" at bounding box center [685, 184] width 1276 height 1091
type input "Shea Rivera"
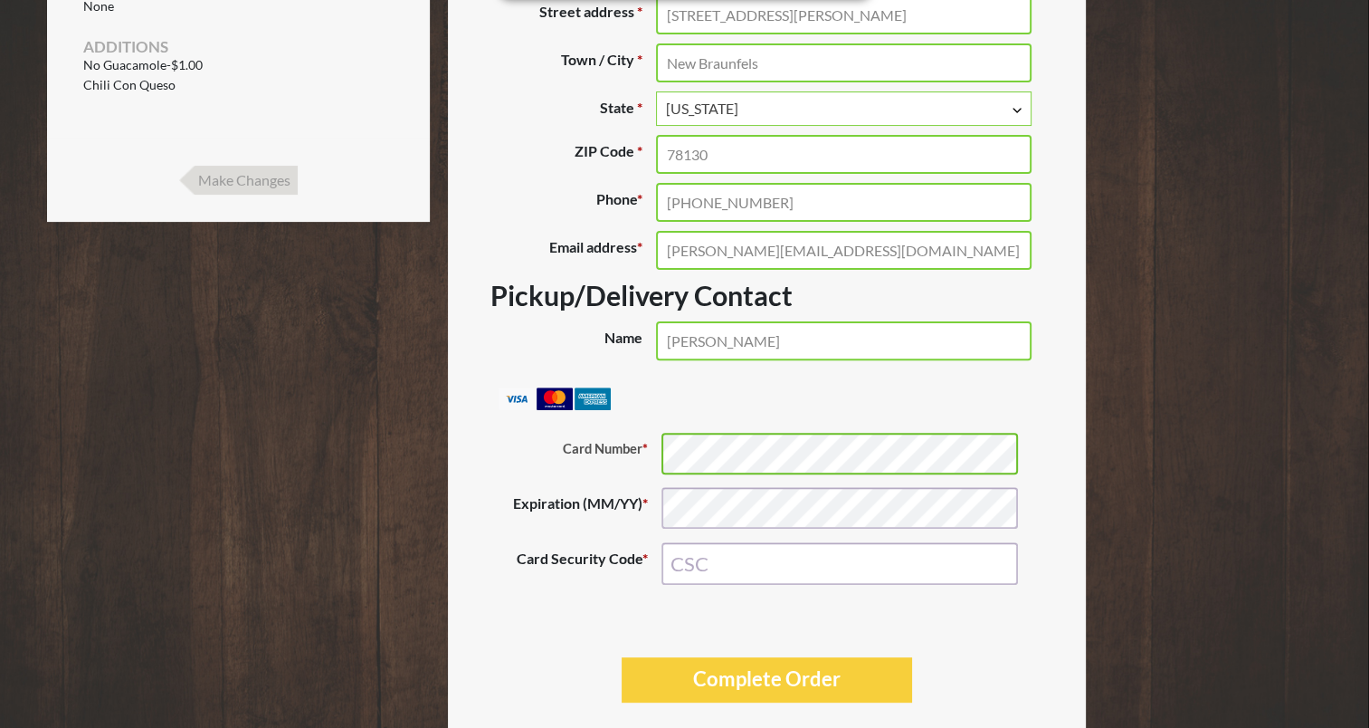
type input "838"
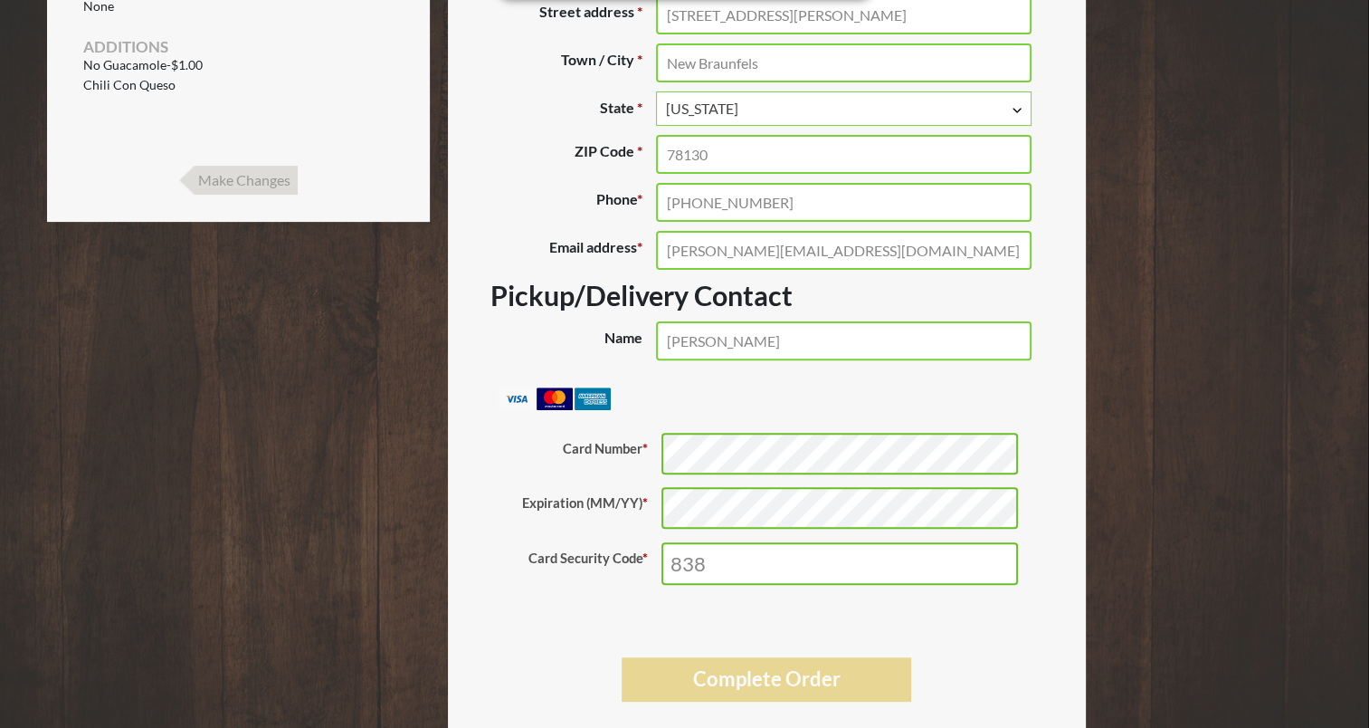
click at [817, 672] on button "Complete Order" at bounding box center [767, 679] width 291 height 44
